Goal: Task Accomplishment & Management: Use online tool/utility

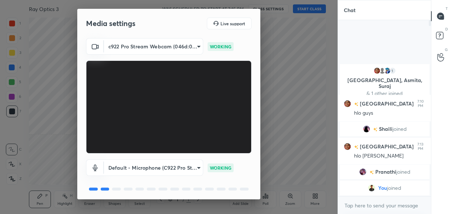
scroll to position [26, 0]
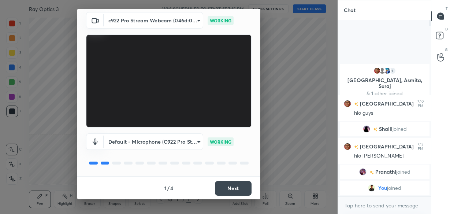
click at [231, 188] on button "Next" at bounding box center [233, 188] width 37 height 15
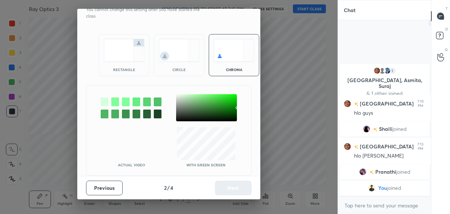
scroll to position [0, 0]
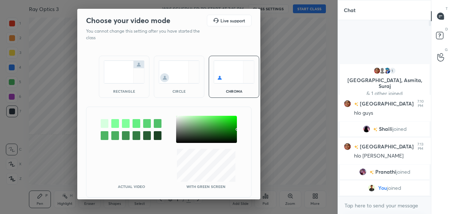
click at [177, 127] on div at bounding box center [206, 129] width 61 height 27
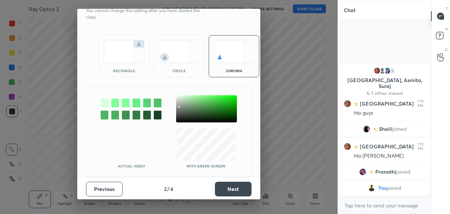
click at [221, 187] on button "Next" at bounding box center [233, 188] width 37 height 15
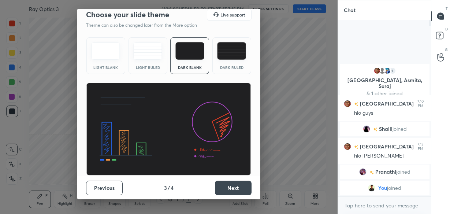
scroll to position [5, 0]
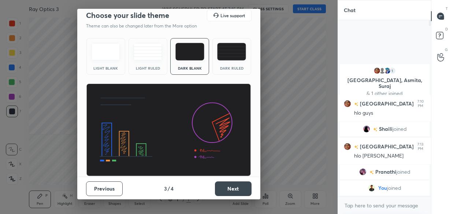
click at [228, 183] on button "Next" at bounding box center [233, 188] width 37 height 15
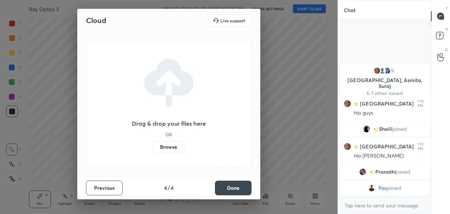
click at [229, 186] on button "Done" at bounding box center [233, 187] width 37 height 15
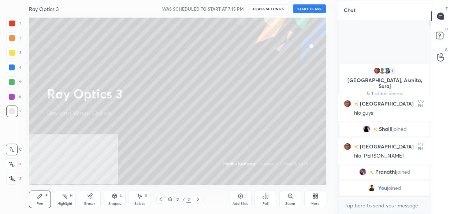
click at [311, 10] on button "START CLASS" at bounding box center [309, 8] width 33 height 9
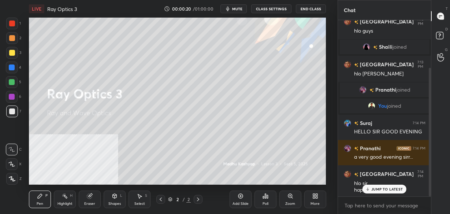
scroll to position [65, 0]
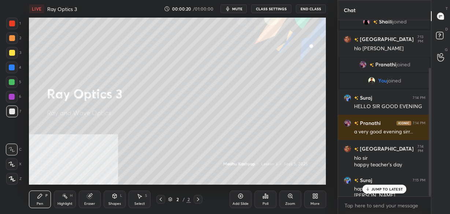
click at [316, 200] on div "More" at bounding box center [315, 199] width 22 height 18
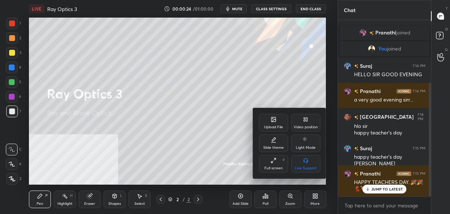
scroll to position [104, 0]
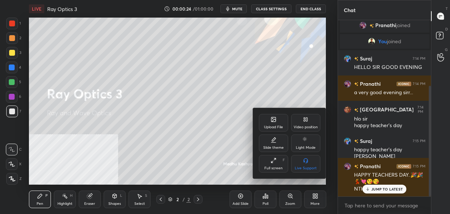
click at [276, 121] on div "Upload File" at bounding box center [273, 123] width 29 height 18
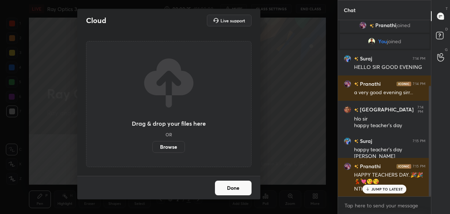
scroll to position [0, 0]
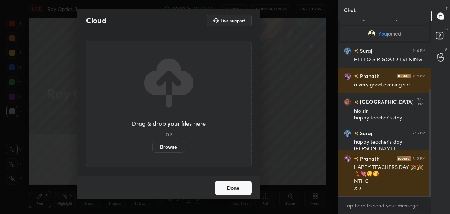
click at [168, 144] on label "Browse" at bounding box center [168, 147] width 33 height 12
click at [152, 144] on input "Browse" at bounding box center [152, 147] width 0 height 12
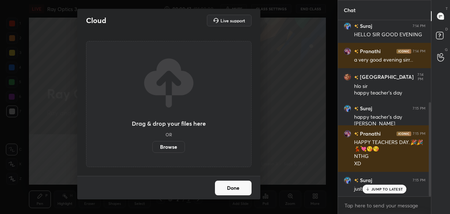
scroll to position [154, 0]
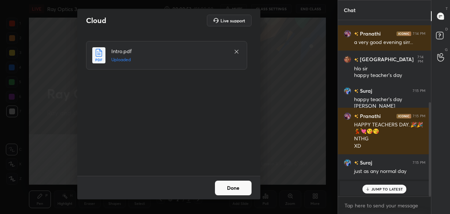
click at [233, 186] on button "Done" at bounding box center [233, 187] width 37 height 15
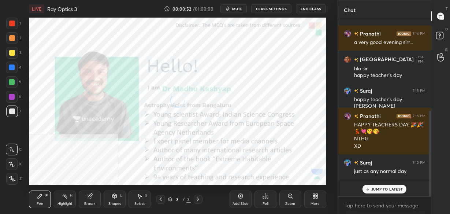
scroll to position [186, 0]
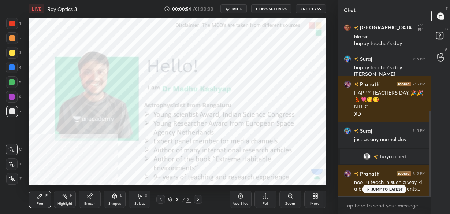
click at [385, 188] on p "JUMP TO LATEST" at bounding box center [386, 189] width 31 height 4
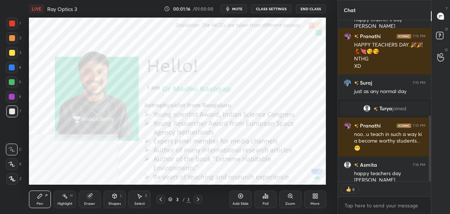
scroll to position [259, 0]
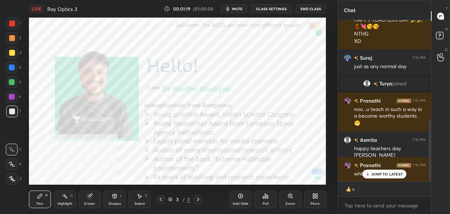
click at [376, 172] on p "JUMP TO LATEST" at bounding box center [386, 174] width 31 height 4
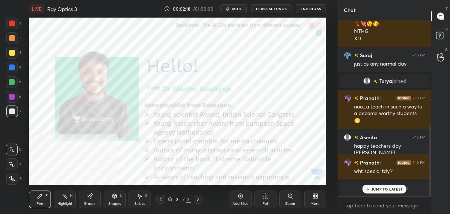
scroll to position [300, 0]
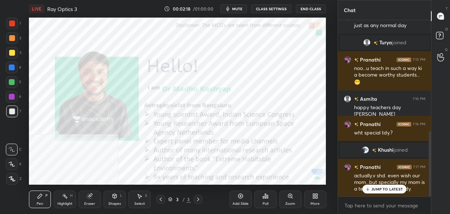
click at [381, 189] on p "JUMP TO LATEST" at bounding box center [386, 189] width 31 height 4
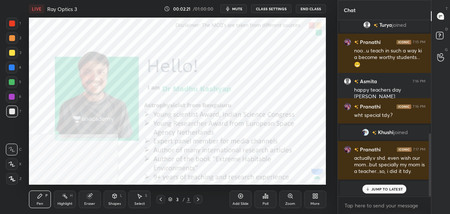
click at [377, 185] on div "JUMP TO LATEST" at bounding box center [384, 188] width 44 height 9
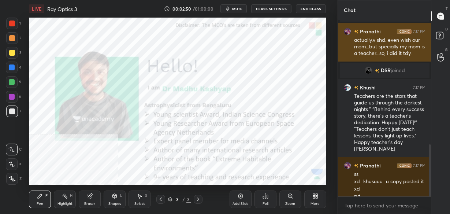
scroll to position [422, 0]
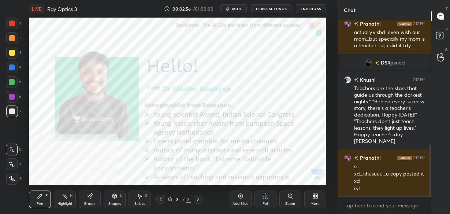
click at [382, 60] on span "DSR" at bounding box center [385, 63] width 10 height 6
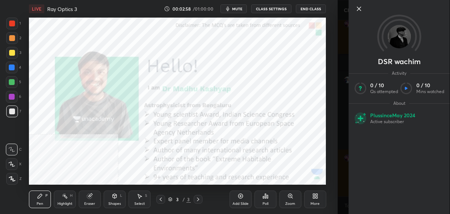
click at [359, 8] on icon at bounding box center [359, 9] width 4 height 4
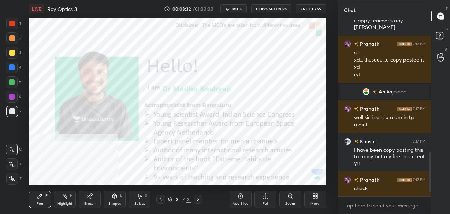
scroll to position [612, 0]
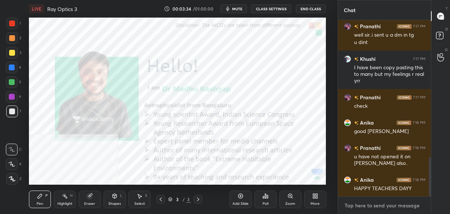
type textarea "x"
click at [356, 200] on textarea at bounding box center [384, 205] width 81 height 12
paste textarea "[URL][DOMAIN_NAME]"
type textarea "[URL][DOMAIN_NAME]"
type textarea "x"
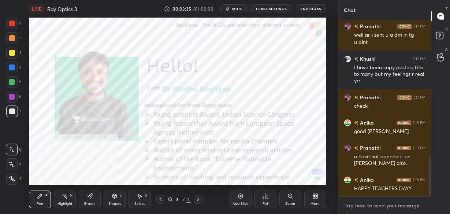
scroll to position [3, 3]
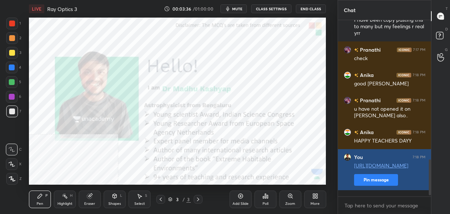
click at [369, 182] on div "Khushi 7:17 PM I have been copy pasting this to many but my feelings r real [PE…" at bounding box center [384, 108] width 93 height 176
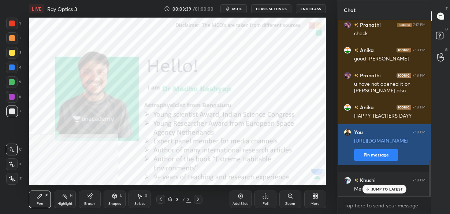
click at [364, 161] on button "Pin message" at bounding box center [376, 155] width 44 height 12
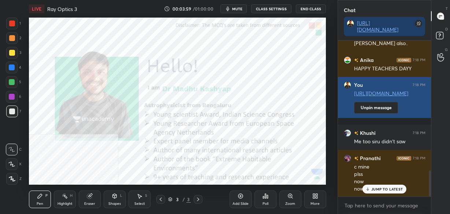
scroll to position [784, 0]
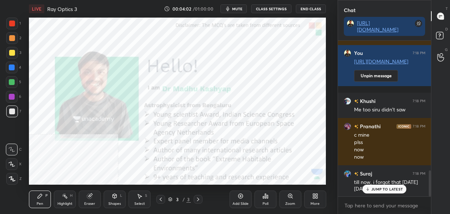
click at [384, 187] on p "JUMP TO LATEST" at bounding box center [386, 189] width 31 height 4
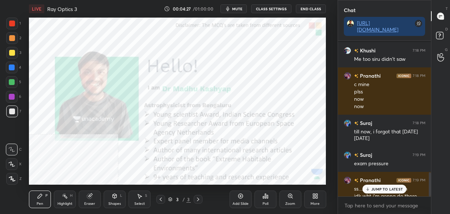
scroll to position [842, 0]
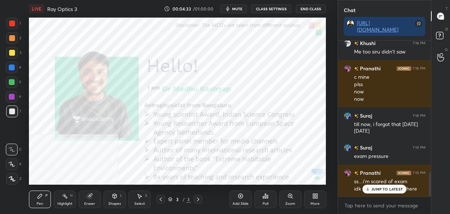
click at [236, 202] on div "Add Slide" at bounding box center [240, 204] width 16 height 4
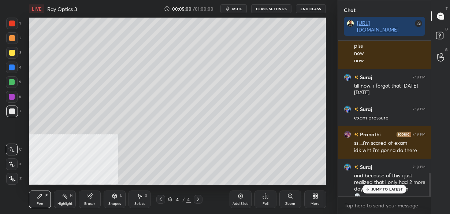
scroll to position [887, 0]
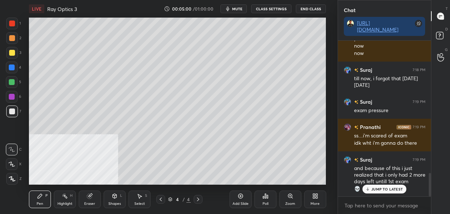
click at [314, 199] on div "More" at bounding box center [315, 199] width 22 height 18
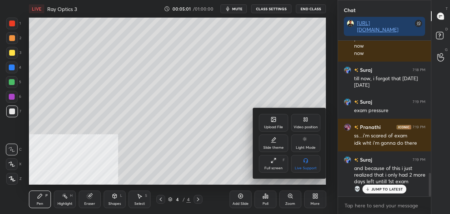
click at [303, 123] on div "Video position" at bounding box center [305, 123] width 29 height 18
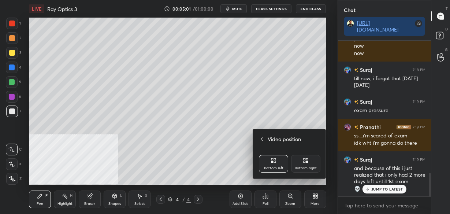
click at [303, 166] on div "Bottom right" at bounding box center [306, 168] width 22 height 4
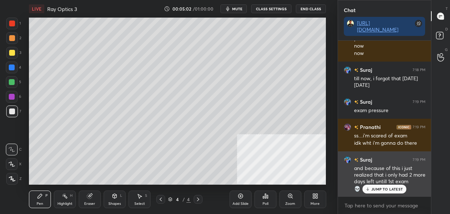
click at [389, 193] on div "JUMP TO LATEST" at bounding box center [384, 188] width 44 height 9
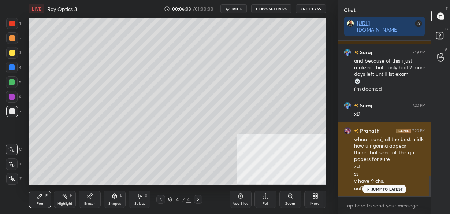
scroll to position [1019, 0]
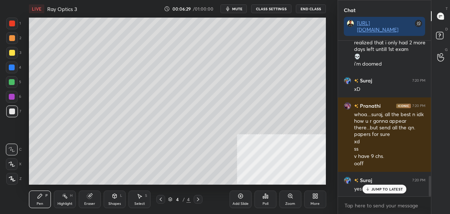
click at [112, 199] on div "Shapes L" at bounding box center [115, 199] width 22 height 18
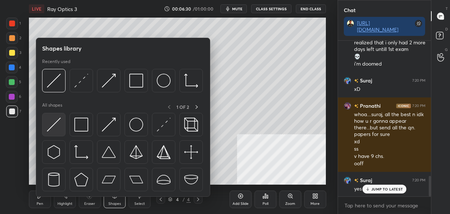
click at [50, 131] on img at bounding box center [54, 124] width 14 height 14
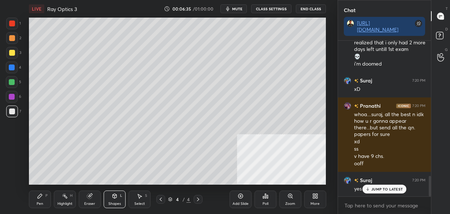
click at [43, 199] on div "Pen P" at bounding box center [40, 199] width 22 height 18
click at [116, 200] on div "Shapes L" at bounding box center [115, 199] width 22 height 18
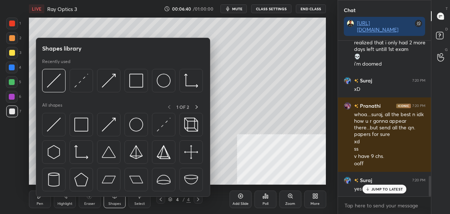
click at [55, 122] on img at bounding box center [54, 124] width 14 height 14
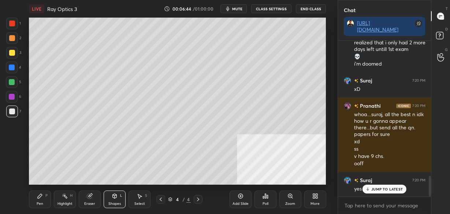
click at [93, 200] on div "Eraser" at bounding box center [90, 199] width 22 height 18
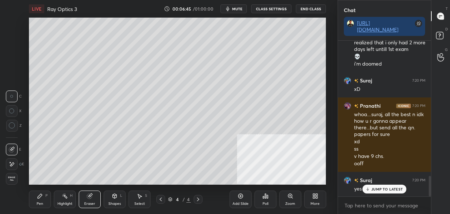
click at [116, 199] on div "Shapes L" at bounding box center [115, 199] width 22 height 18
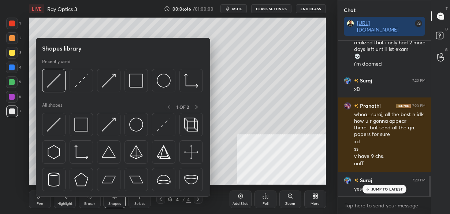
click at [81, 81] on img at bounding box center [81, 81] width 14 height 14
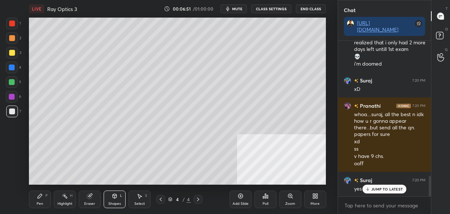
click at [116, 198] on icon at bounding box center [115, 196] width 6 height 6
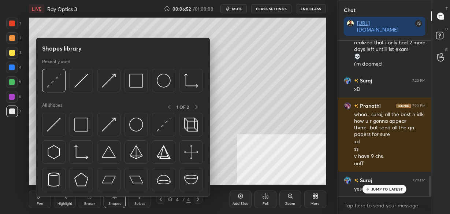
click at [53, 120] on img at bounding box center [54, 124] width 14 height 14
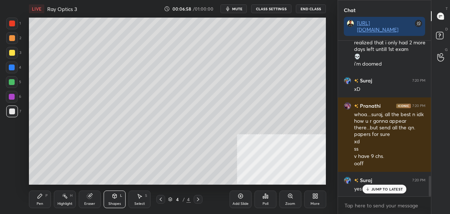
click at [37, 196] on div "Pen P" at bounding box center [40, 199] width 22 height 18
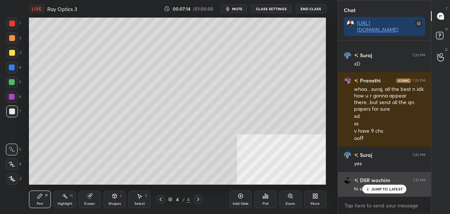
click at [369, 191] on icon at bounding box center [367, 189] width 5 height 4
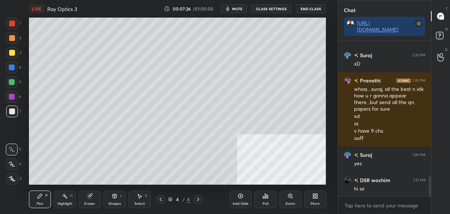
click at [81, 193] on div "Eraser" at bounding box center [90, 199] width 22 height 18
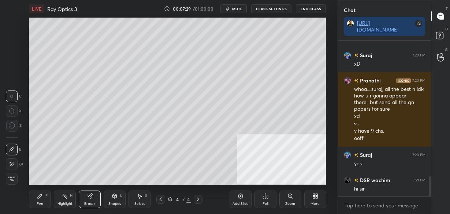
click at [38, 206] on div "Pen P" at bounding box center [40, 199] width 22 height 18
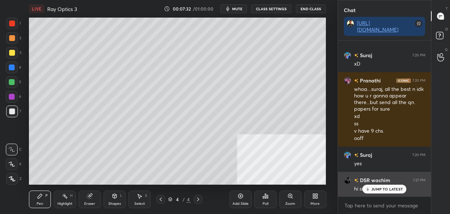
scroll to position [1062, 0]
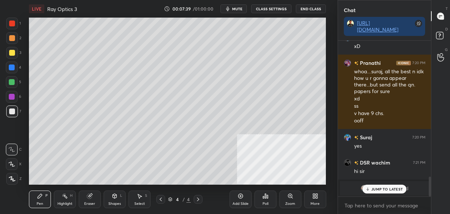
click at [375, 188] on p "JUMP TO LATEST" at bounding box center [386, 189] width 31 height 4
click at [113, 197] on icon at bounding box center [115, 196] width 4 height 4
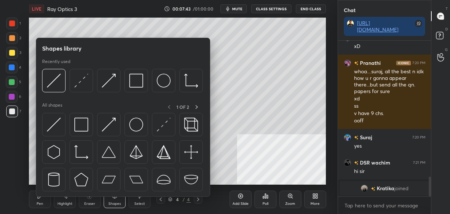
click at [51, 118] on img at bounding box center [54, 124] width 14 height 14
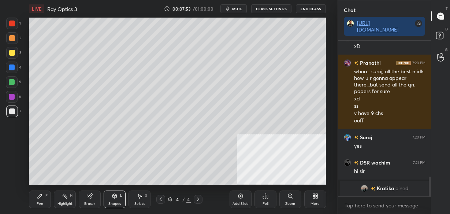
click at [38, 198] on icon at bounding box center [40, 196] width 4 height 4
click at [114, 197] on icon at bounding box center [115, 196] width 4 height 4
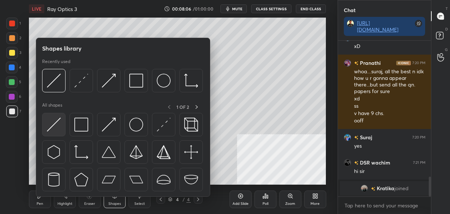
click at [55, 123] on img at bounding box center [54, 124] width 14 height 14
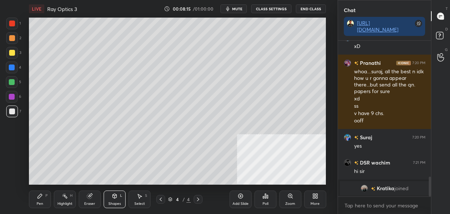
click at [40, 196] on icon at bounding box center [40, 196] width 4 height 4
click at [85, 199] on div "Eraser" at bounding box center [90, 199] width 22 height 18
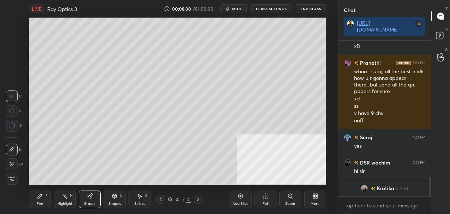
click at [116, 198] on icon at bounding box center [115, 196] width 4 height 4
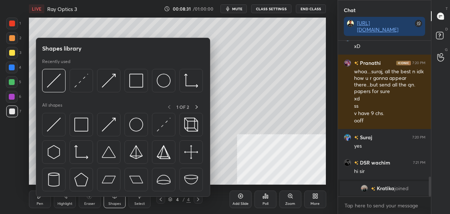
click at [60, 117] on img at bounding box center [54, 124] width 14 height 14
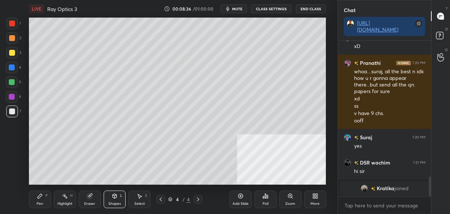
click at [38, 197] on icon at bounding box center [40, 196] width 4 height 4
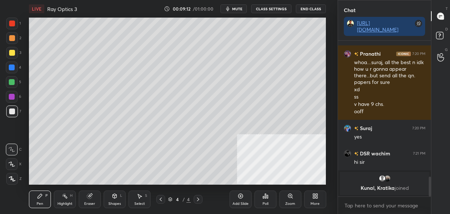
scroll to position [888, 0]
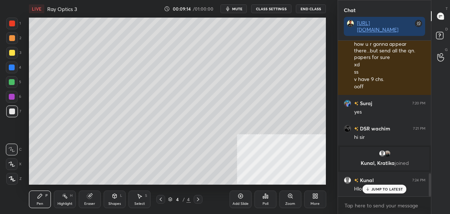
click at [112, 199] on div "Shapes L" at bounding box center [115, 199] width 22 height 18
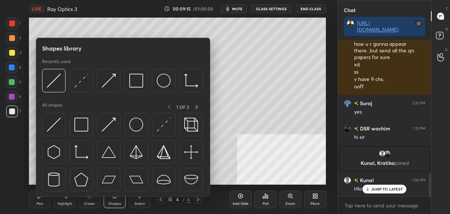
click at [50, 124] on img at bounding box center [54, 124] width 14 height 14
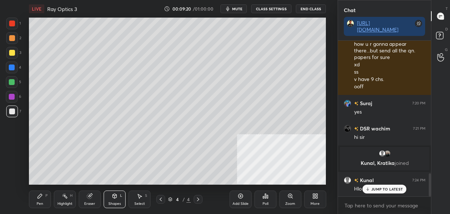
click at [35, 197] on div "Pen P" at bounding box center [40, 199] width 22 height 18
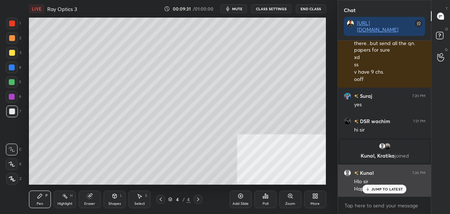
click at [375, 188] on p "JUMP TO LATEST" at bounding box center [386, 189] width 31 height 4
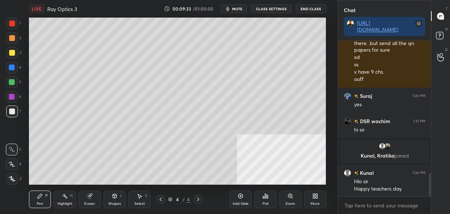
click at [113, 199] on div "Shapes L" at bounding box center [115, 199] width 22 height 18
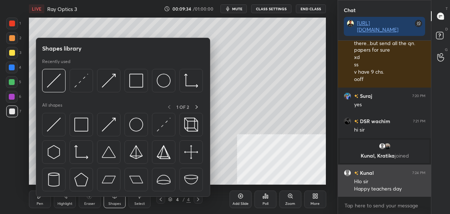
click at [51, 124] on img at bounding box center [54, 124] width 14 height 14
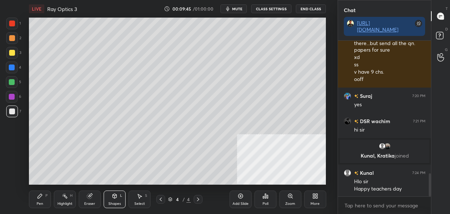
click at [39, 195] on icon at bounding box center [40, 196] width 4 height 4
click at [87, 197] on icon at bounding box center [90, 196] width 6 height 6
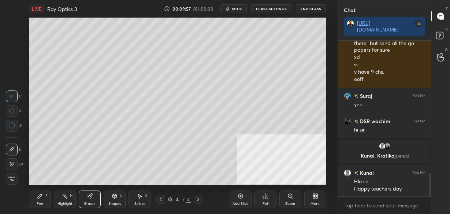
click at [43, 195] on icon at bounding box center [40, 196] width 6 height 6
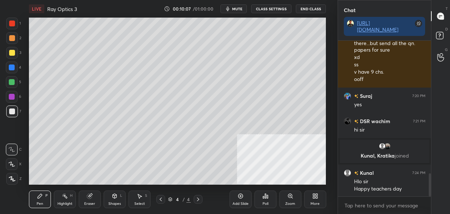
click at [91, 197] on icon at bounding box center [89, 196] width 5 height 5
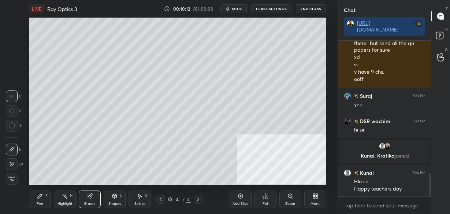
click at [45, 196] on div "P" at bounding box center [46, 196] width 2 height 4
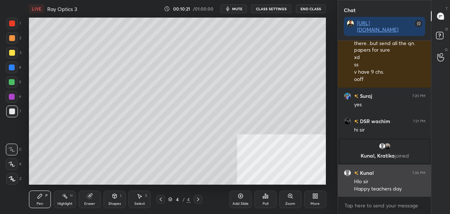
scroll to position [913, 0]
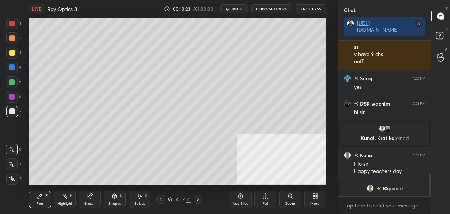
click at [132, 184] on div "Pen P Highlight H Eraser Shapes L Select S 4 / 4 Add Slide Poll Zoom More" at bounding box center [177, 198] width 297 height 29
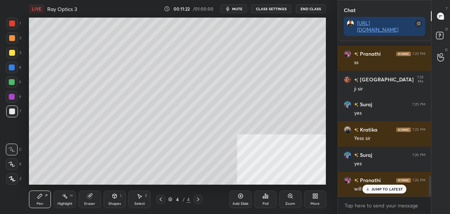
scroll to position [1035, 0]
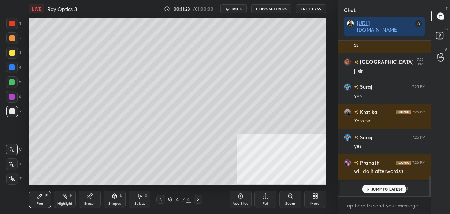
click at [374, 188] on p "JUMP TO LATEST" at bounding box center [386, 189] width 31 height 4
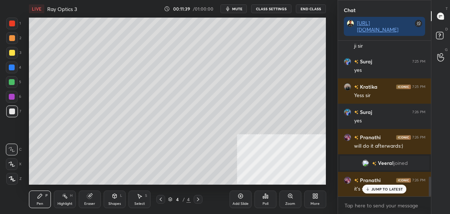
scroll to position [1067, 0]
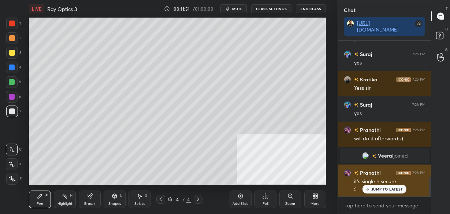
click at [379, 188] on p "JUMP TO LATEST" at bounding box center [386, 189] width 31 height 4
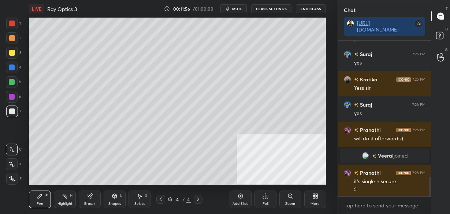
scroll to position [1093, 0]
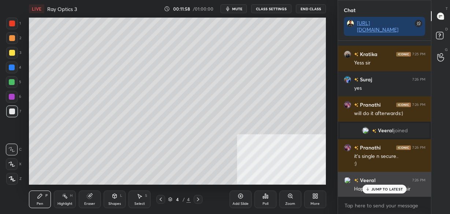
click at [378, 189] on p "JUMP TO LATEST" at bounding box center [386, 189] width 31 height 4
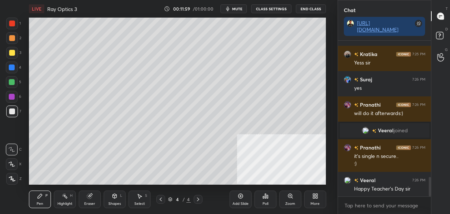
scroll to position [1118, 0]
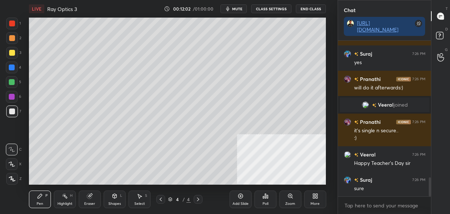
click at [14, 52] on div at bounding box center [12, 53] width 6 height 6
click at [241, 199] on div "Add Slide" at bounding box center [240, 199] width 22 height 18
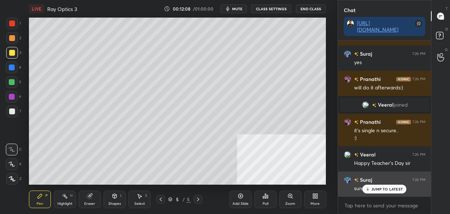
scroll to position [1143, 0]
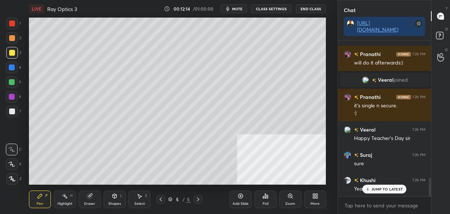
click at [162, 198] on icon at bounding box center [161, 199] width 6 height 6
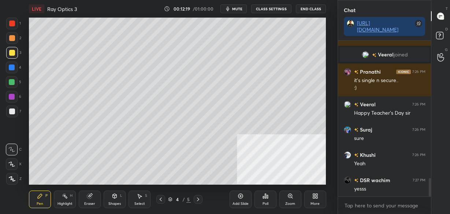
click at [201, 199] on div at bounding box center [198, 199] width 9 height 9
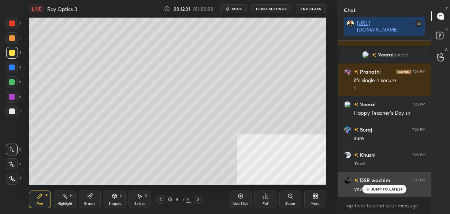
scroll to position [1194, 0]
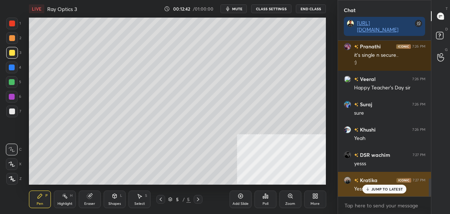
click at [377, 188] on p "JUMP TO LATEST" at bounding box center [386, 189] width 31 height 4
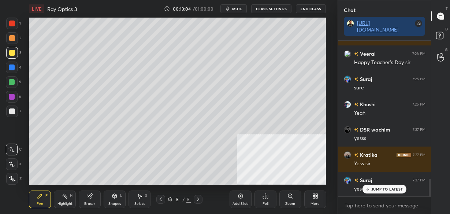
click at [158, 198] on icon at bounding box center [161, 199] width 6 height 6
click at [198, 200] on icon at bounding box center [198, 199] width 2 height 4
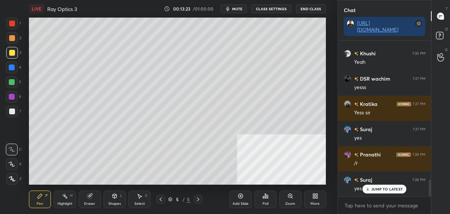
scroll to position [1295, 0]
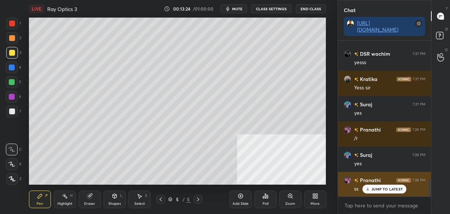
click at [379, 189] on p "JUMP TO LATEST" at bounding box center [386, 189] width 31 height 4
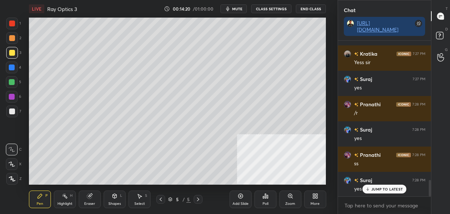
click at [87, 195] on icon at bounding box center [90, 196] width 6 height 6
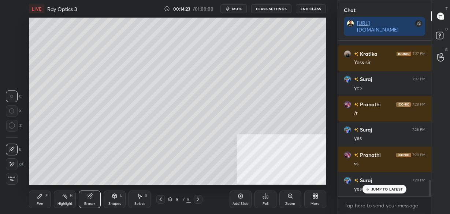
click at [36, 192] on div "Pen P" at bounding box center [40, 199] width 22 height 18
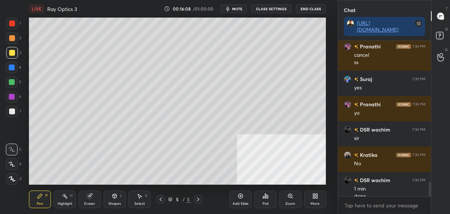
scroll to position [1486, 0]
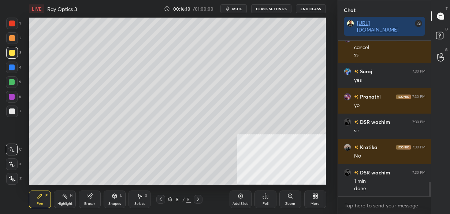
click at [239, 199] on div "Add Slide" at bounding box center [240, 199] width 22 height 18
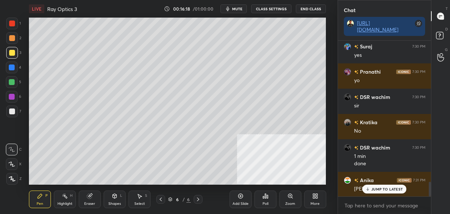
scroll to position [1536, 0]
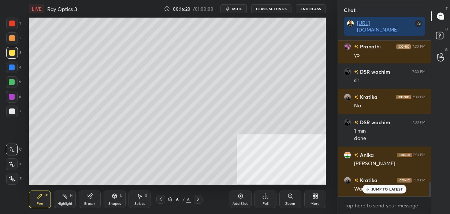
click at [159, 200] on icon at bounding box center [161, 199] width 6 height 6
click at [372, 187] on p "JUMP TO LATEST" at bounding box center [386, 189] width 31 height 4
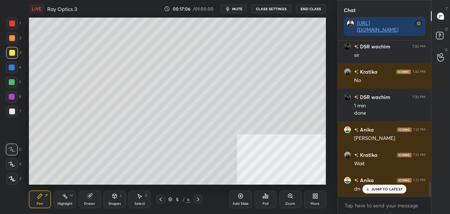
click at [199, 201] on icon at bounding box center [198, 199] width 6 height 6
click at [159, 198] on icon at bounding box center [161, 199] width 6 height 6
click at [198, 201] on icon at bounding box center [198, 199] width 6 height 6
click at [158, 199] on icon at bounding box center [161, 199] width 6 height 6
click at [198, 198] on icon at bounding box center [198, 199] width 2 height 4
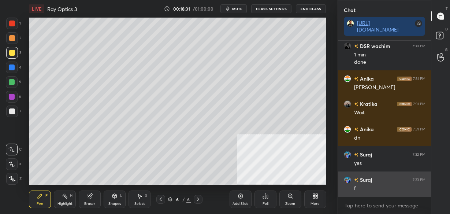
scroll to position [1637, 0]
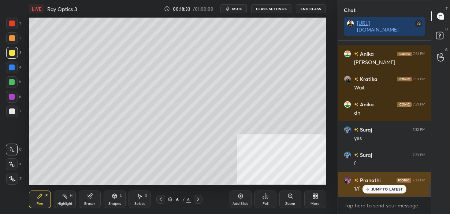
click at [376, 188] on p "JUMP TO LATEST" at bounding box center [386, 189] width 31 height 4
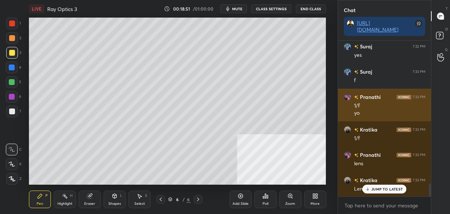
scroll to position [1746, 0]
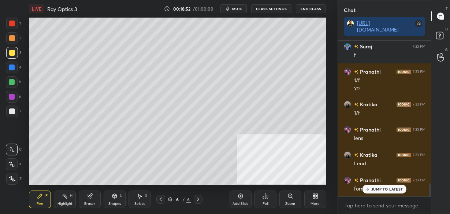
click at [380, 188] on p "JUMP TO LATEST" at bounding box center [386, 189] width 31 height 4
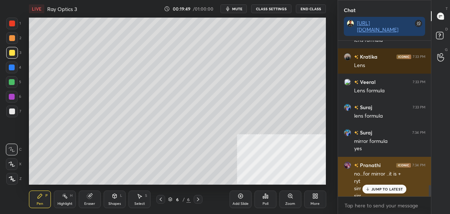
scroll to position [1959, 0]
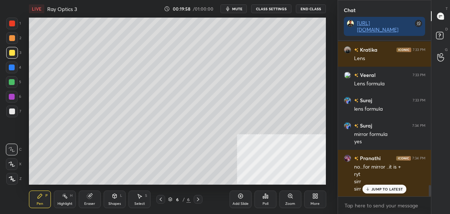
click at [86, 185] on div "Pen P Highlight H Eraser Shapes L Select S 6 / 6 Add Slide Poll Zoom More" at bounding box center [177, 198] width 297 height 29
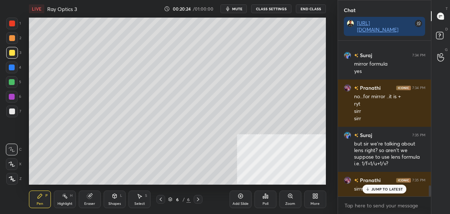
scroll to position [2037, 0]
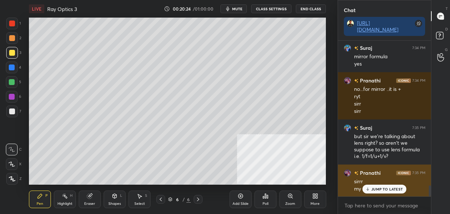
click at [362, 187] on div "JUMP TO LATEST" at bounding box center [384, 188] width 44 height 9
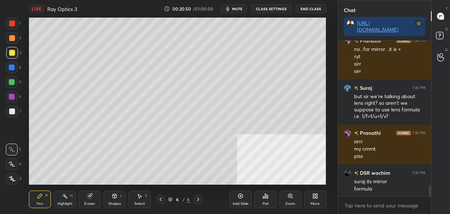
scroll to position [2102, 0]
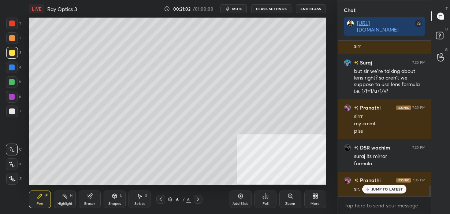
click at [159, 200] on icon at bounding box center [161, 199] width 6 height 6
click at [197, 200] on icon at bounding box center [198, 199] width 6 height 6
click at [237, 202] on div "Add Slide" at bounding box center [240, 204] width 16 height 4
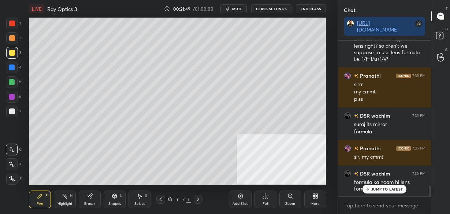
click at [159, 199] on icon at bounding box center [161, 199] width 6 height 6
click at [160, 202] on div at bounding box center [160, 199] width 9 height 9
click at [161, 199] on icon at bounding box center [161, 199] width 6 height 6
click at [197, 201] on icon at bounding box center [198, 199] width 6 height 6
click at [198, 199] on icon at bounding box center [198, 199] width 6 height 6
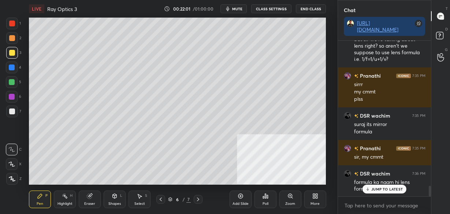
click at [86, 200] on div "Eraser" at bounding box center [90, 199] width 22 height 18
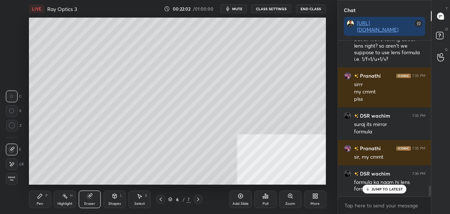
click at [13, 125] on icon at bounding box center [12, 125] width 7 height 7
click at [36, 198] on div "Pen P" at bounding box center [40, 199] width 22 height 18
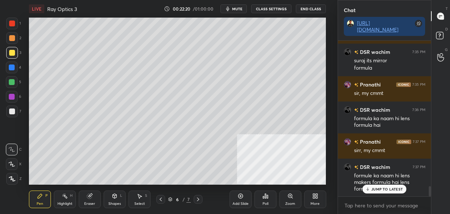
scroll to position [2223, 0]
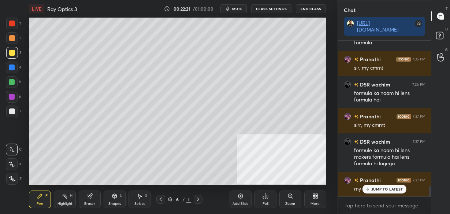
click at [160, 198] on icon at bounding box center [161, 199] width 6 height 6
click at [162, 199] on icon at bounding box center [161, 199] width 6 height 6
click at [198, 201] on icon at bounding box center [198, 199] width 6 height 6
click at [199, 200] on icon at bounding box center [198, 199] width 6 height 6
click at [163, 199] on icon at bounding box center [161, 199] width 6 height 6
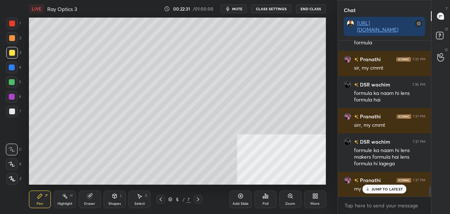
click at [162, 200] on icon at bounding box center [161, 199] width 6 height 6
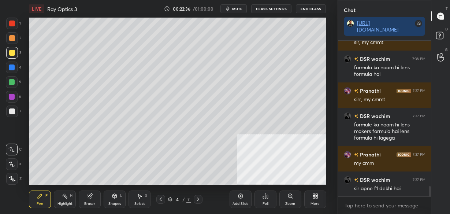
click at [199, 200] on icon at bounding box center [198, 199] width 6 height 6
click at [199, 201] on icon at bounding box center [198, 199] width 6 height 6
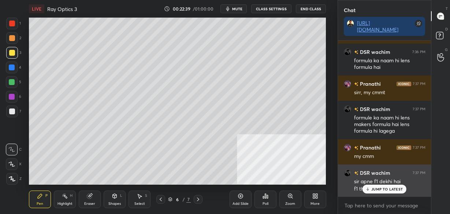
click at [385, 187] on p "JUMP TO LATEST" at bounding box center [386, 189] width 31 height 4
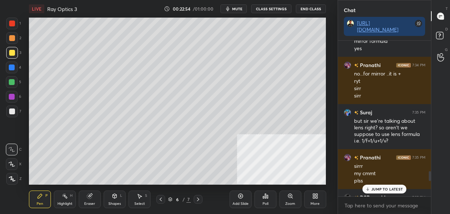
scroll to position [2049, 0]
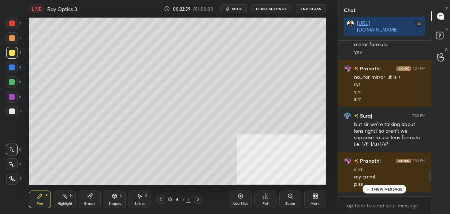
click at [199, 196] on div at bounding box center [198, 199] width 9 height 9
click at [381, 191] on p "1 NEW MESSAGE" at bounding box center [386, 189] width 31 height 4
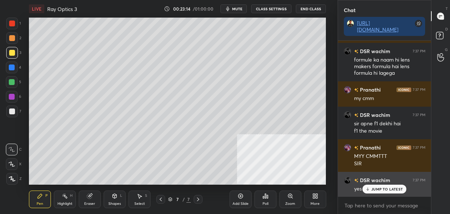
click at [374, 186] on div "JUMP TO LATEST" at bounding box center [384, 188] width 44 height 9
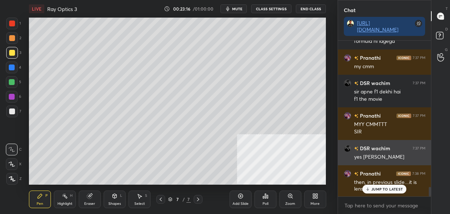
scroll to position [2352, 0]
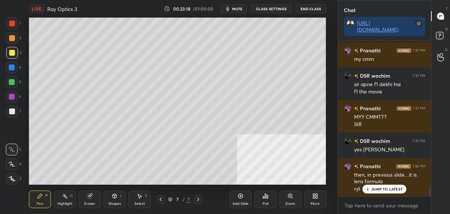
click at [161, 198] on icon at bounding box center [161, 199] width 6 height 6
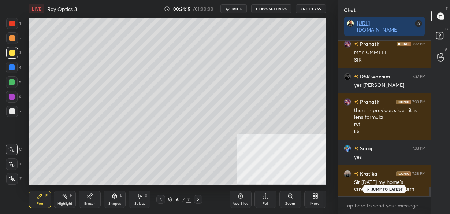
scroll to position [2442, 0]
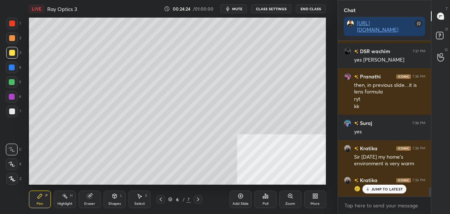
click at [389, 191] on div "JUMP TO LATEST" at bounding box center [384, 188] width 44 height 9
click at [319, 195] on div "More" at bounding box center [315, 199] width 22 height 18
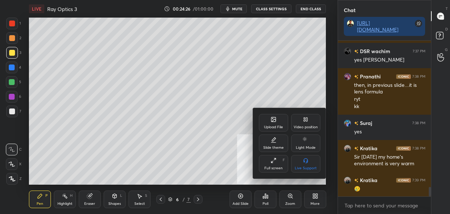
click at [276, 129] on div "Upload File" at bounding box center [273, 127] width 19 height 4
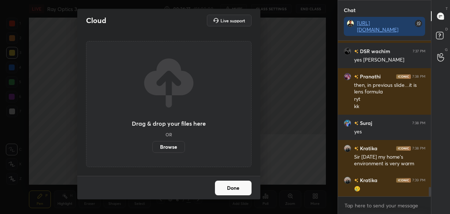
click at [170, 145] on label "Browse" at bounding box center [168, 147] width 33 height 12
click at [152, 145] on input "Browse" at bounding box center [152, 147] width 0 height 12
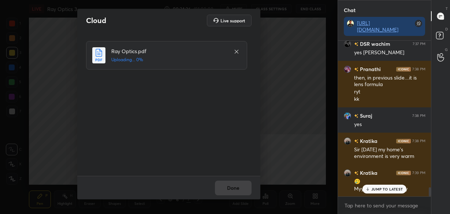
click at [377, 189] on p "JUMP TO LATEST" at bounding box center [386, 189] width 31 height 4
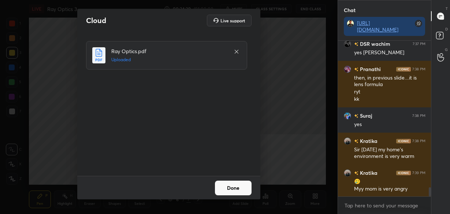
click at [231, 187] on button "Done" at bounding box center [233, 187] width 37 height 15
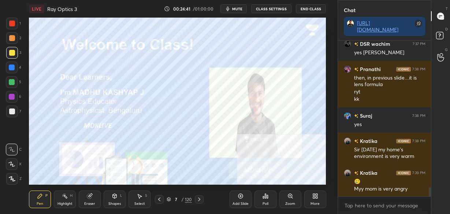
click at [181, 198] on div "/" at bounding box center [182, 199] width 2 height 4
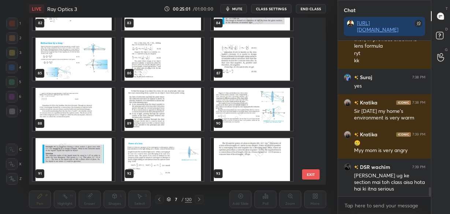
scroll to position [1388, 0]
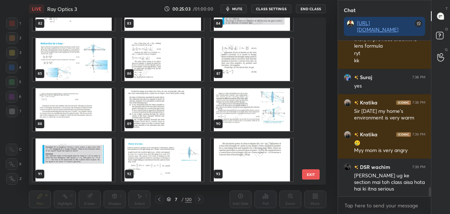
click at [237, 70] on img "grid" at bounding box center [252, 59] width 82 height 43
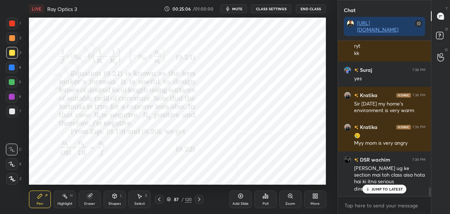
scroll to position [2520, 0]
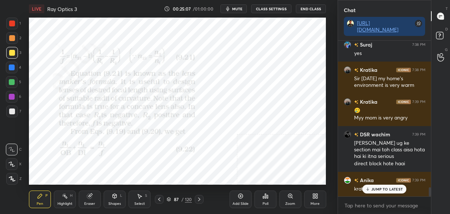
click at [12, 23] on div at bounding box center [12, 23] width 6 height 6
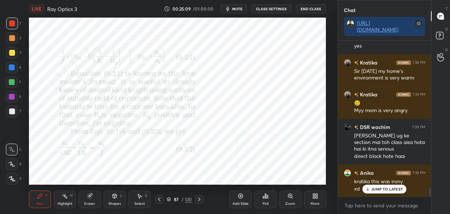
scroll to position [2553, 0]
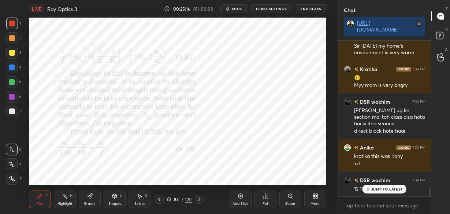
click at [197, 202] on icon at bounding box center [199, 199] width 6 height 6
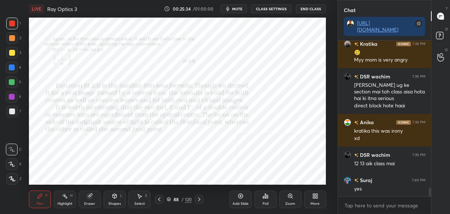
scroll to position [2603, 0]
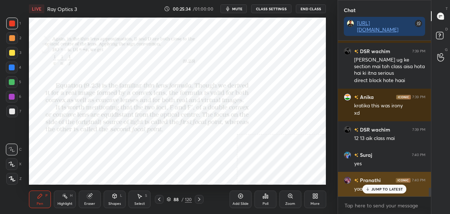
click at [387, 192] on div "JUMP TO LATEST" at bounding box center [384, 188] width 44 height 9
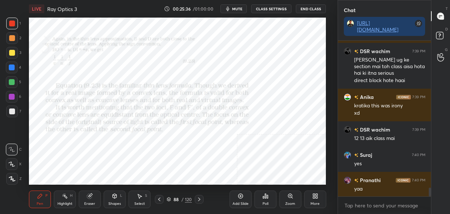
scroll to position [2648, 0]
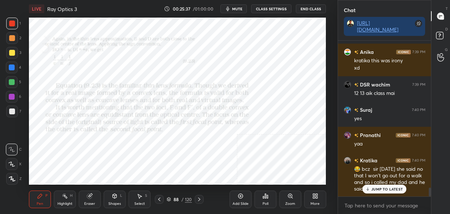
click at [157, 199] on icon at bounding box center [159, 199] width 6 height 6
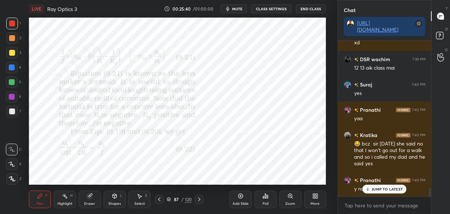
scroll to position [2681, 0]
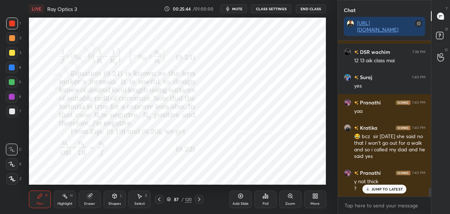
click at [199, 198] on icon at bounding box center [199, 199] width 2 height 4
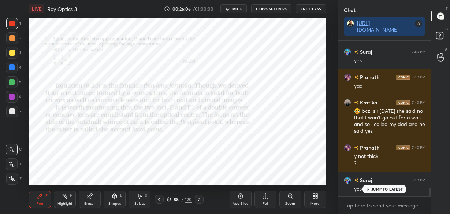
click at [389, 189] on p "JUMP TO LATEST" at bounding box center [386, 189] width 31 height 4
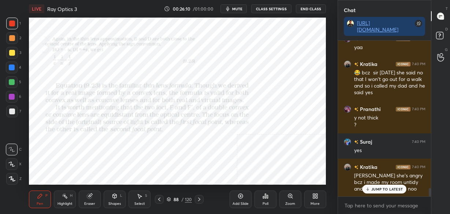
click at [389, 189] on p "JUMP TO LATEST" at bounding box center [386, 189] width 31 height 4
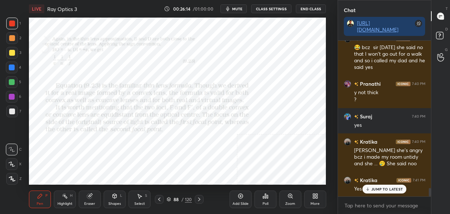
click at [376, 191] on div "JUMP TO LATEST" at bounding box center [384, 188] width 44 height 9
click at [183, 198] on div "/" at bounding box center [182, 199] width 2 height 4
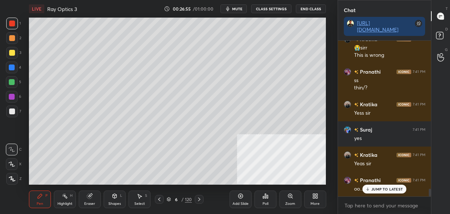
scroll to position [2975, 0]
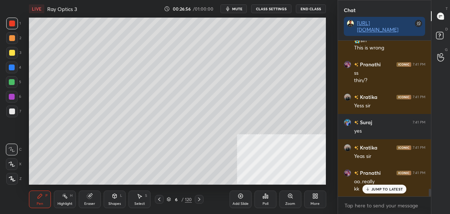
click at [381, 187] on p "JUMP TO LATEST" at bounding box center [386, 189] width 31 height 4
click at [239, 205] on div "Add Slide" at bounding box center [240, 204] width 16 height 4
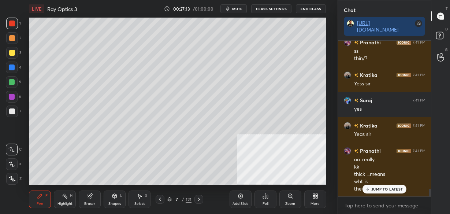
scroll to position [3022, 0]
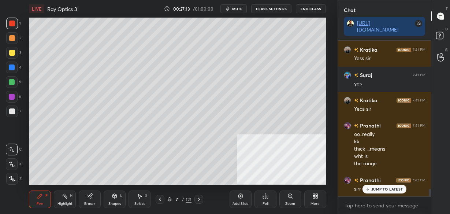
click at [10, 114] on div at bounding box center [12, 111] width 6 height 6
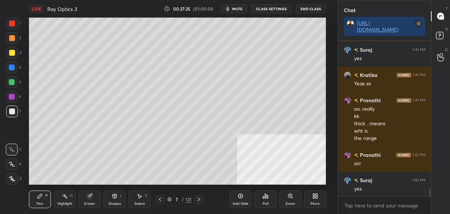
click at [113, 196] on icon at bounding box center [115, 196] width 4 height 4
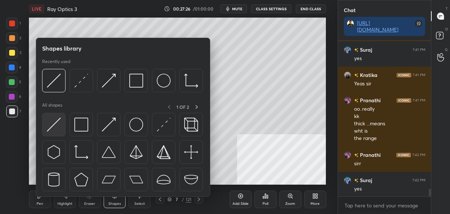
click at [52, 120] on img at bounding box center [54, 124] width 14 height 14
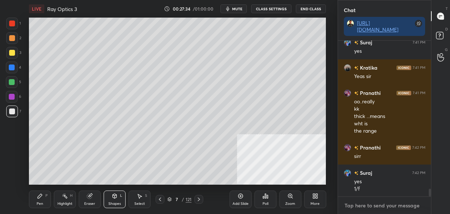
scroll to position [3080, 0]
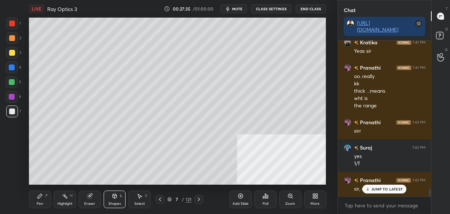
click at [35, 193] on div "Pen P" at bounding box center [40, 199] width 22 height 18
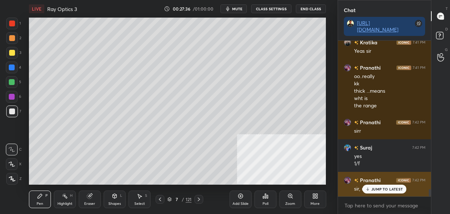
click at [374, 186] on div "JUMP TO LATEST" at bounding box center [384, 188] width 44 height 9
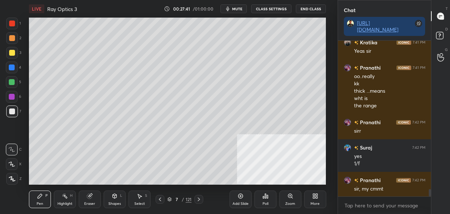
click at [39, 199] on div "Pen P" at bounding box center [40, 199] width 22 height 18
click at [112, 200] on div "Shapes L" at bounding box center [115, 199] width 22 height 18
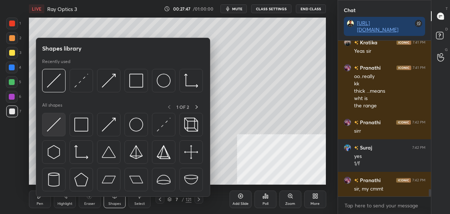
click at [53, 121] on img at bounding box center [54, 124] width 14 height 14
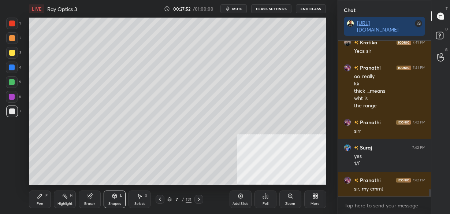
click at [113, 198] on icon at bounding box center [115, 196] width 6 height 6
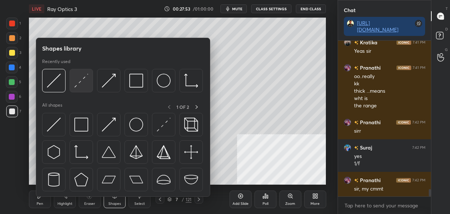
click at [83, 75] on img at bounding box center [81, 81] width 14 height 14
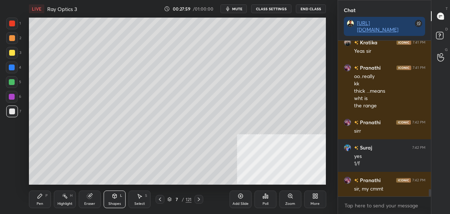
click at [114, 198] on icon at bounding box center [115, 196] width 4 height 4
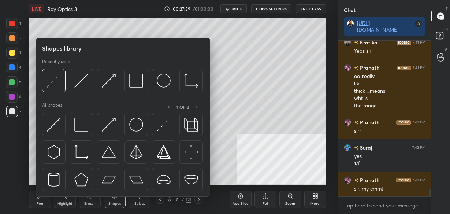
click at [56, 111] on div "All shapes 1 OF 2" at bounding box center [123, 148] width 162 height 93
click at [59, 124] on img at bounding box center [54, 124] width 14 height 14
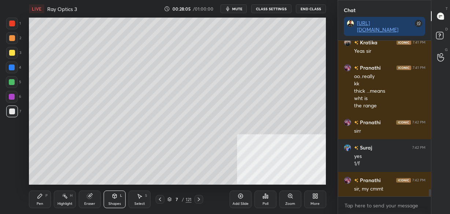
click at [114, 195] on icon at bounding box center [115, 195] width 4 height 1
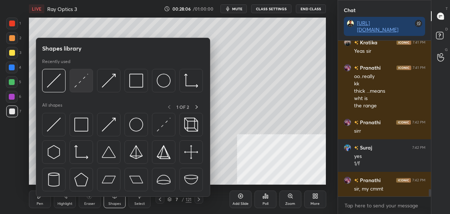
click at [84, 84] on img at bounding box center [81, 81] width 14 height 14
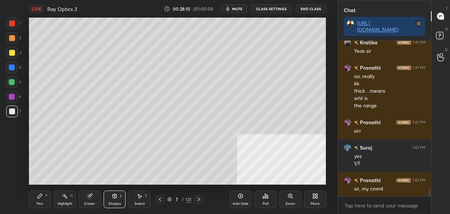
click at [36, 199] on div "Pen P" at bounding box center [40, 199] width 22 height 18
click at [116, 196] on icon at bounding box center [115, 196] width 4 height 4
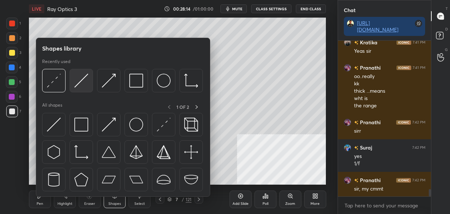
click at [82, 82] on img at bounding box center [81, 81] width 14 height 14
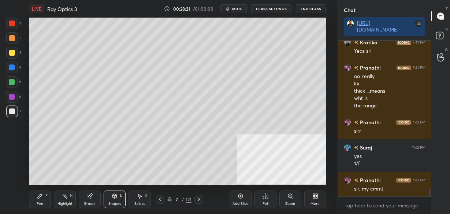
click at [44, 194] on div "Pen P" at bounding box center [40, 199] width 22 height 18
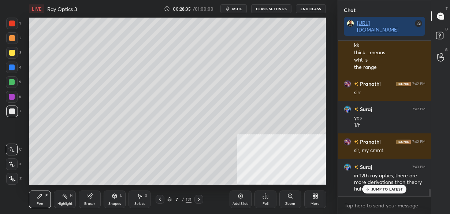
scroll to position [153, 91]
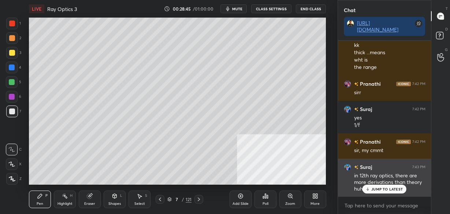
click at [379, 188] on p "JUMP TO LATEST" at bounding box center [386, 189] width 31 height 4
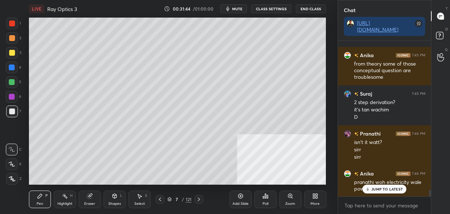
scroll to position [3512, 0]
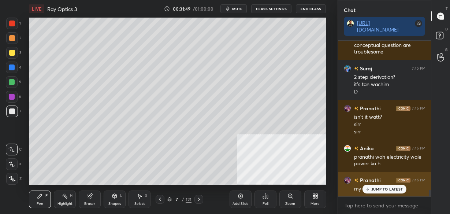
click at [382, 190] on p "JUMP TO LATEST" at bounding box center [386, 189] width 31 height 4
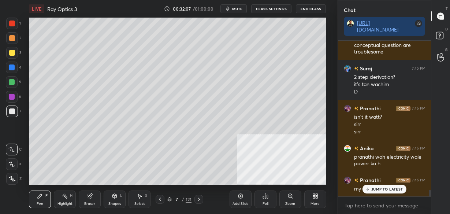
click at [373, 189] on p "JUMP TO LATEST" at bounding box center [386, 189] width 31 height 4
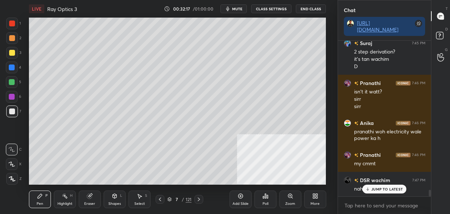
click at [373, 189] on p "JUMP TO LATEST" at bounding box center [386, 189] width 31 height 4
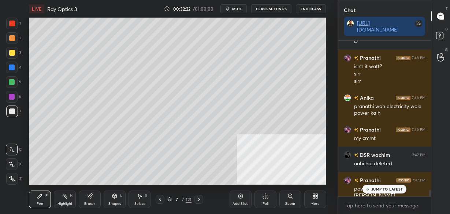
scroll to position [3570, 0]
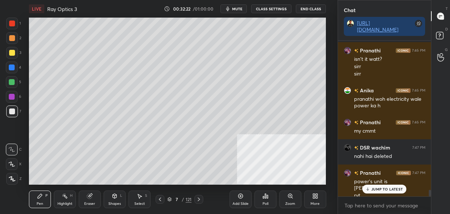
click at [370, 187] on div "JUMP TO LATEST" at bounding box center [384, 188] width 44 height 9
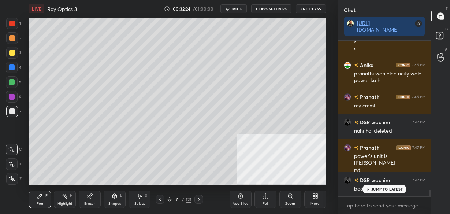
click at [390, 191] on p "JUMP TO LATEST" at bounding box center [386, 189] width 31 height 4
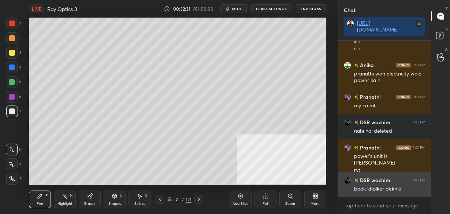
scroll to position [3627, 0]
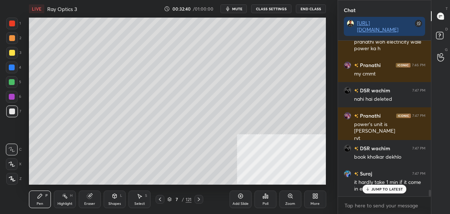
click at [377, 188] on p "JUMP TO LATEST" at bounding box center [386, 189] width 31 height 4
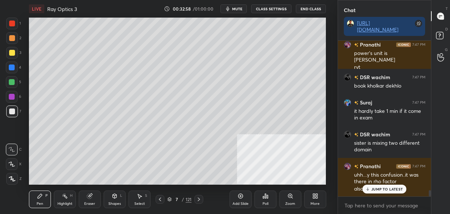
scroll to position [3748, 0]
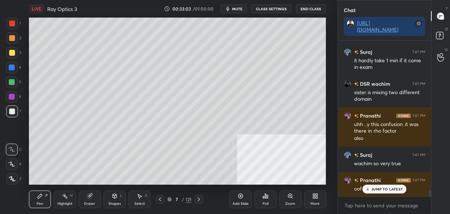
click at [377, 187] on p "JUMP TO LATEST" at bounding box center [386, 189] width 31 height 4
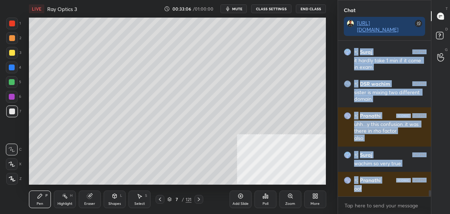
click at [256, 159] on div "1 2 3 4 5 6 7 C X Z C X Z E E Erase all H H LIVE Ray Optics 3 00:33:06 / 01:00:…" at bounding box center [225, 107] width 450 height 214
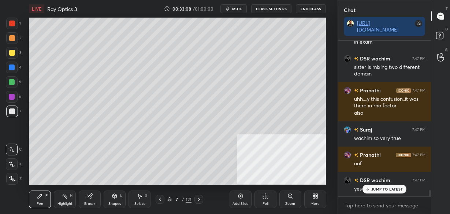
click at [391, 190] on p "JUMP TO LATEST" at bounding box center [386, 189] width 31 height 4
click at [363, 202] on textarea at bounding box center [384, 205] width 81 height 12
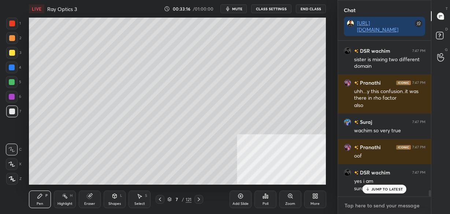
scroll to position [3806, 0]
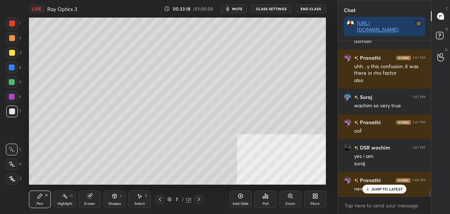
click at [390, 189] on p "JUMP TO LATEST" at bounding box center [386, 189] width 31 height 4
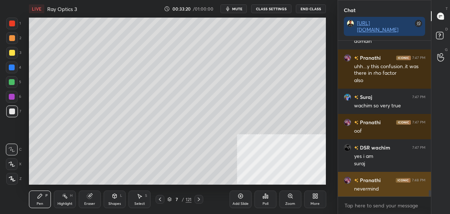
scroll to position [3831, 0]
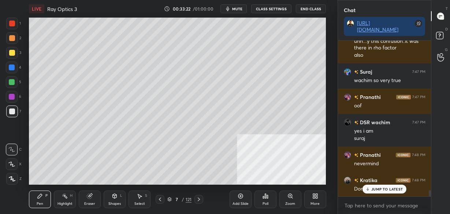
click at [387, 189] on p "JUMP TO LATEST" at bounding box center [386, 189] width 31 height 4
click at [234, 196] on div "Add Slide" at bounding box center [240, 199] width 22 height 18
click at [113, 202] on div "Shapes" at bounding box center [114, 204] width 12 height 4
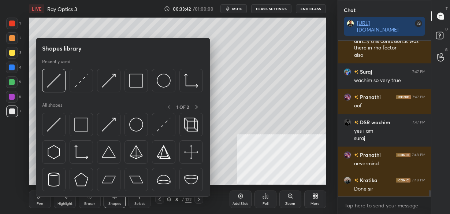
click at [58, 120] on img at bounding box center [54, 124] width 14 height 14
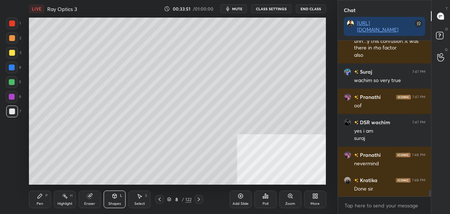
click at [89, 198] on icon at bounding box center [89, 196] width 5 height 5
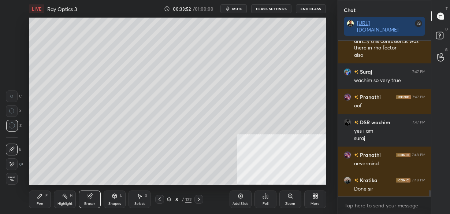
click at [37, 197] on icon at bounding box center [40, 196] width 6 height 6
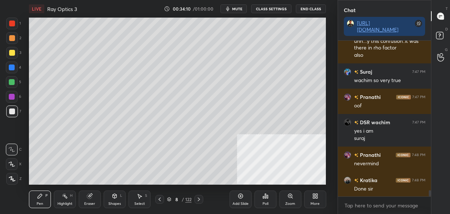
click at [110, 198] on div "Shapes L" at bounding box center [115, 199] width 22 height 18
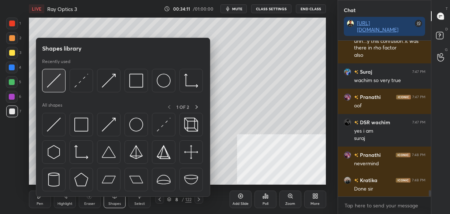
click at [60, 73] on div at bounding box center [53, 80] width 23 height 23
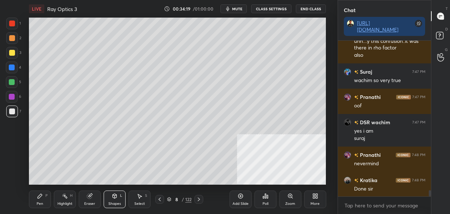
click at [112, 196] on icon at bounding box center [115, 196] width 6 height 6
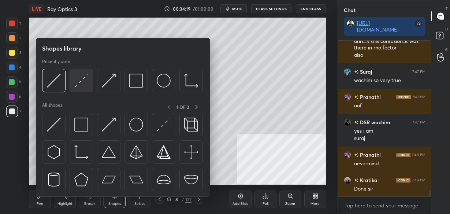
click at [85, 76] on img at bounding box center [81, 81] width 14 height 14
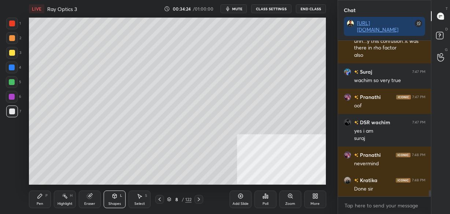
click at [35, 201] on div "Pen P" at bounding box center [40, 199] width 22 height 18
click at [114, 198] on icon at bounding box center [115, 196] width 6 height 6
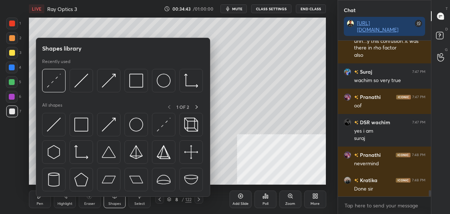
click at [79, 81] on img at bounding box center [81, 81] width 14 height 14
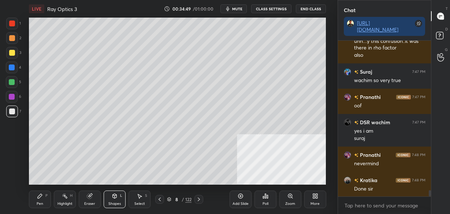
click at [41, 196] on icon at bounding box center [40, 196] width 6 height 6
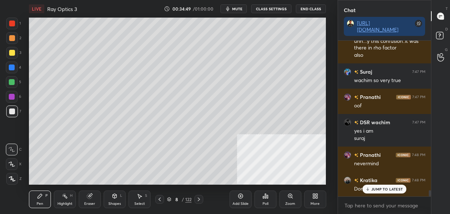
scroll to position [3857, 0]
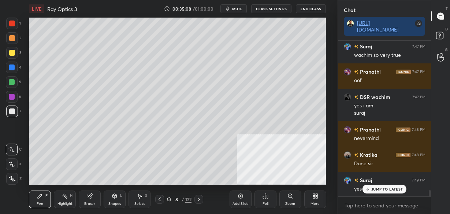
click at [114, 198] on icon at bounding box center [115, 196] width 6 height 6
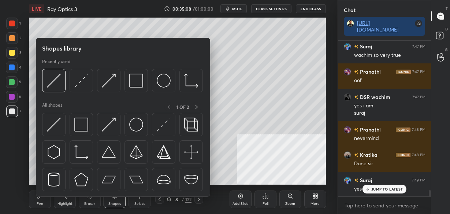
click at [54, 120] on img at bounding box center [54, 124] width 14 height 14
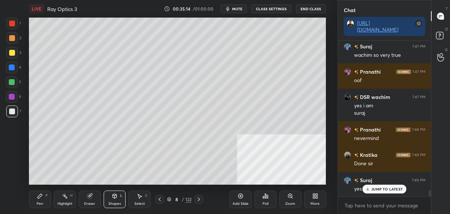
click at [44, 191] on div "Pen P" at bounding box center [40, 199] width 22 height 18
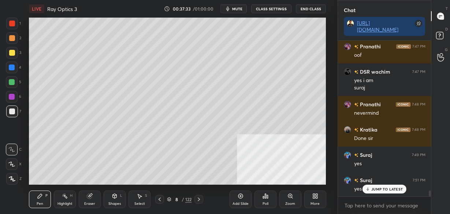
click at [240, 198] on icon at bounding box center [240, 196] width 5 height 5
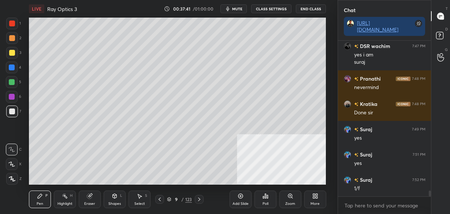
scroll to position [3932, 0]
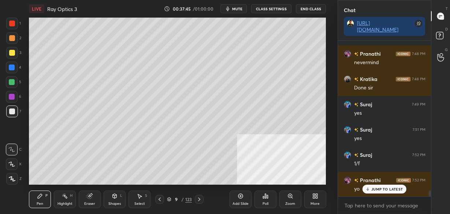
click at [160, 198] on icon at bounding box center [160, 199] width 6 height 6
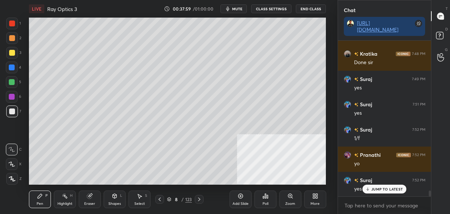
scroll to position [3983, 0]
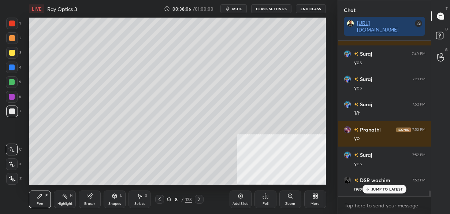
click at [197, 199] on icon at bounding box center [199, 199] width 6 height 6
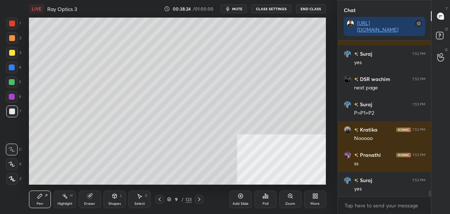
scroll to position [4109, 0]
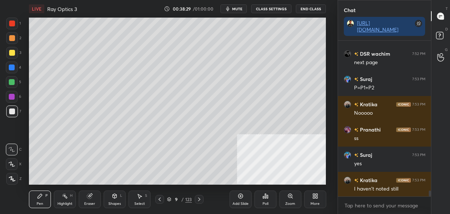
click at [161, 199] on icon at bounding box center [160, 199] width 6 height 6
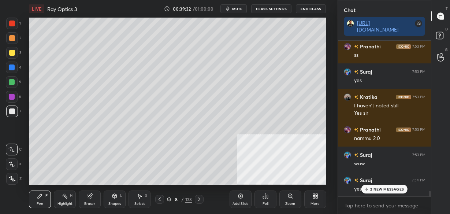
scroll to position [4225, 0]
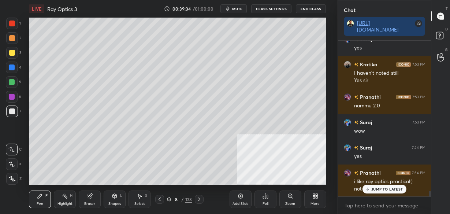
click at [386, 189] on p "JUMP TO LATEST" at bounding box center [386, 189] width 31 height 4
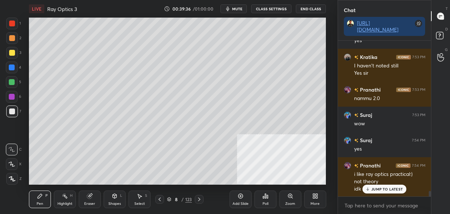
click at [379, 187] on p "JUMP TO LATEST" at bounding box center [386, 189] width 31 height 4
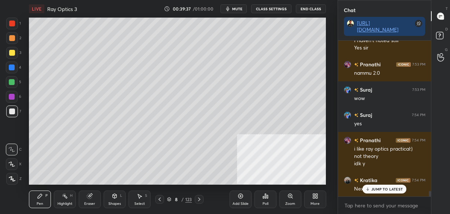
click at [377, 192] on div "JUMP TO LATEST" at bounding box center [384, 188] width 44 height 9
click at [201, 196] on icon at bounding box center [199, 199] width 6 height 6
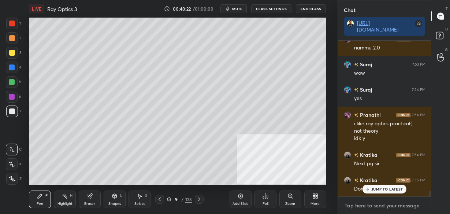
type textarea "x"
click at [365, 204] on textarea at bounding box center [384, 205] width 81 height 12
paste textarea "[URL][DOMAIN_NAME]"
type textarea "[URL][DOMAIN_NAME]"
type textarea "x"
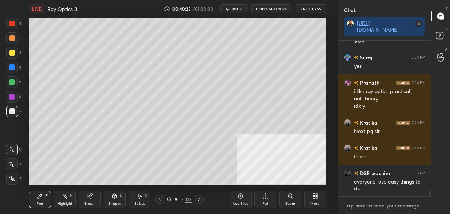
scroll to position [4362, 0]
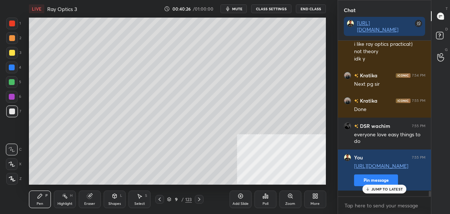
click at [319, 202] on div "More" at bounding box center [315, 199] width 22 height 18
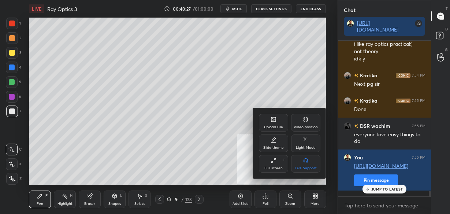
click at [281, 127] on div "Upload File" at bounding box center [273, 127] width 19 height 4
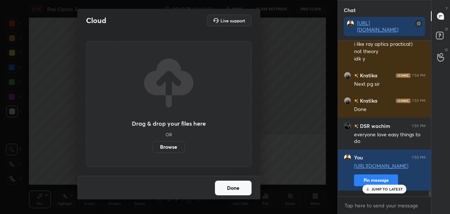
click at [165, 147] on label "Browse" at bounding box center [168, 147] width 33 height 12
click at [152, 147] on input "Browse" at bounding box center [152, 147] width 0 height 12
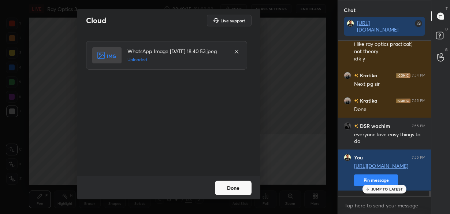
click at [229, 187] on button "Done" at bounding box center [233, 187] width 37 height 15
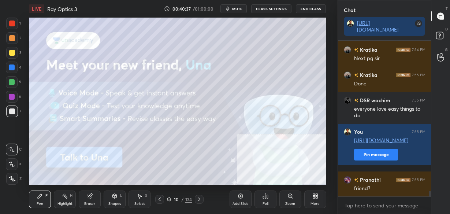
scroll to position [4413, 0]
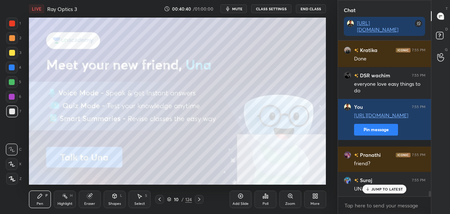
click at [13, 24] on div at bounding box center [12, 23] width 6 height 6
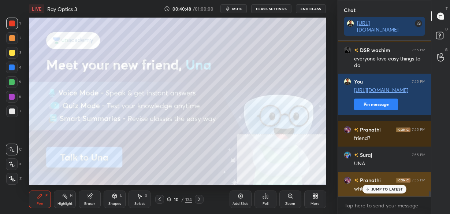
click at [373, 189] on p "JUMP TO LATEST" at bounding box center [386, 189] width 31 height 4
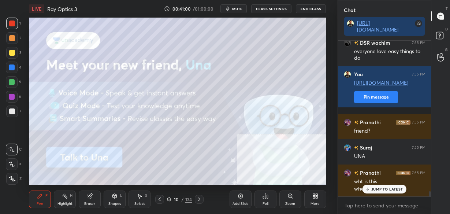
scroll to position [4470, 0]
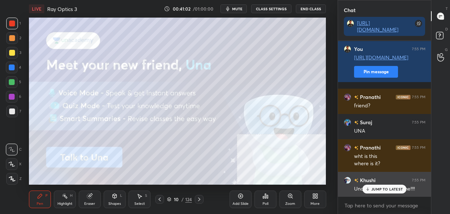
click at [390, 190] on p "JUMP TO LATEST" at bounding box center [386, 189] width 31 height 4
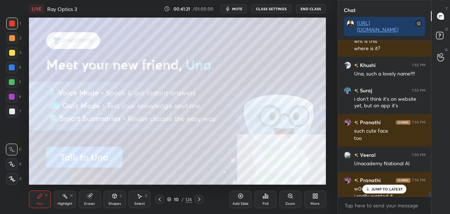
scroll to position [4593, 0]
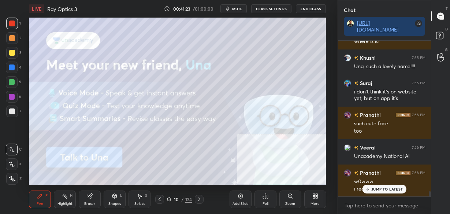
click at [374, 191] on div "JUMP TO LATEST" at bounding box center [384, 188] width 44 height 9
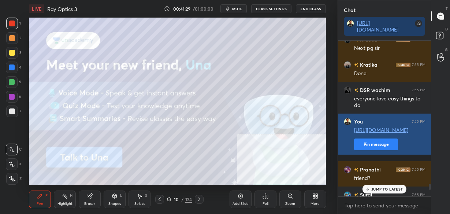
scroll to position [4398, 0]
click at [372, 148] on button "Pin message" at bounding box center [376, 145] width 44 height 12
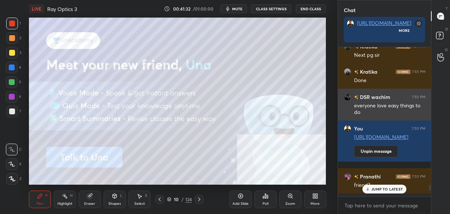
scroll to position [171, 91]
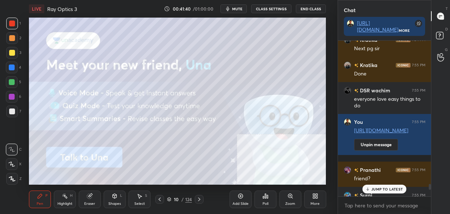
click at [379, 190] on p "JUMP TO LATEST" at bounding box center [386, 189] width 31 height 4
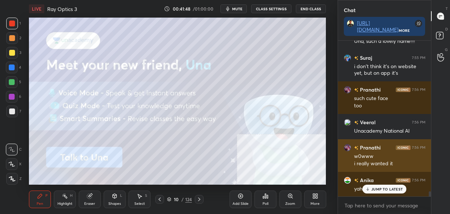
scroll to position [4643, 0]
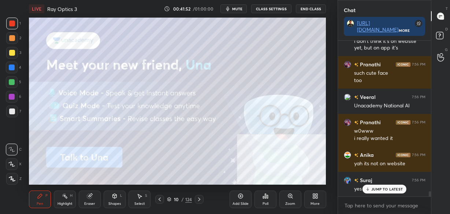
click at [379, 193] on div "JUMP TO LATEST" at bounding box center [384, 188] width 44 height 9
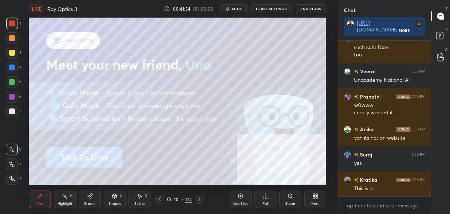
click at [239, 196] on icon at bounding box center [240, 196] width 6 height 6
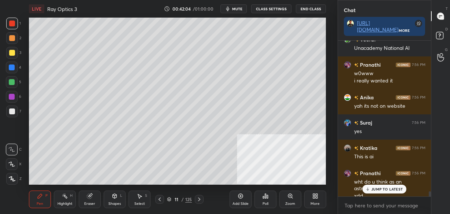
scroll to position [4707, 0]
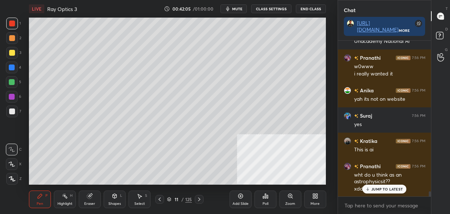
click at [390, 190] on p "JUMP TO LATEST" at bounding box center [386, 189] width 31 height 4
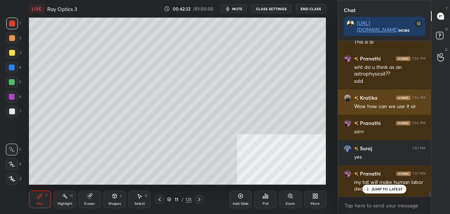
scroll to position [4840, 0]
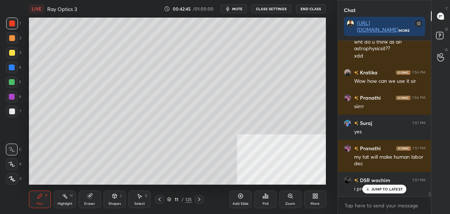
click at [383, 190] on p "JUMP TO LATEST" at bounding box center [386, 189] width 31 height 4
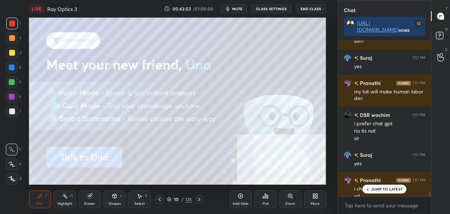
scroll to position [4913, 0]
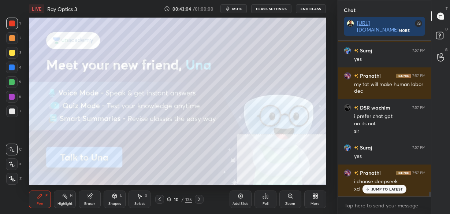
click at [378, 191] on div "JUMP TO LATEST" at bounding box center [384, 188] width 44 height 9
click at [198, 201] on icon at bounding box center [199, 199] width 6 height 6
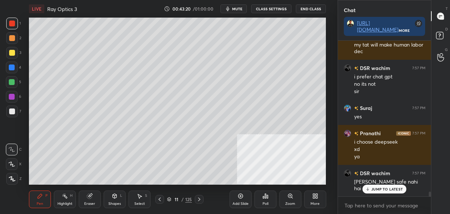
scroll to position [5028, 0]
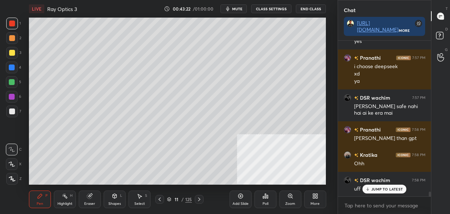
click at [368, 193] on div "JUMP TO LATEST" at bounding box center [384, 188] width 44 height 9
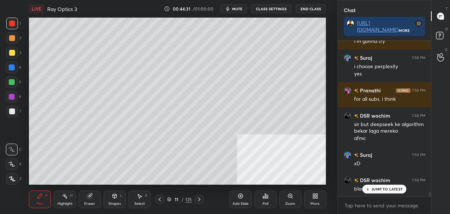
scroll to position [5226, 0]
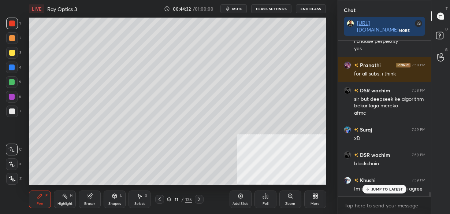
click at [389, 190] on p "JUMP TO LATEST" at bounding box center [386, 189] width 31 height 4
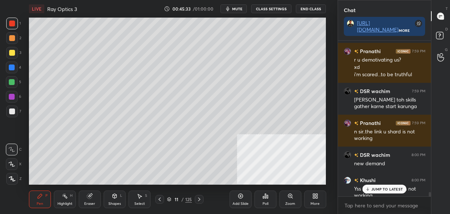
scroll to position [5405, 0]
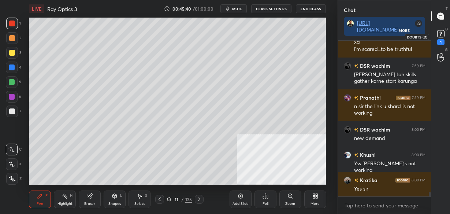
click at [443, 31] on rect at bounding box center [440, 33] width 7 height 7
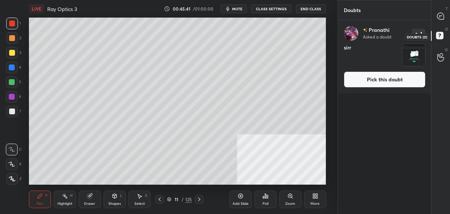
scroll to position [191, 91]
click at [367, 83] on button "Pick this doubt" at bounding box center [385, 79] width 82 height 16
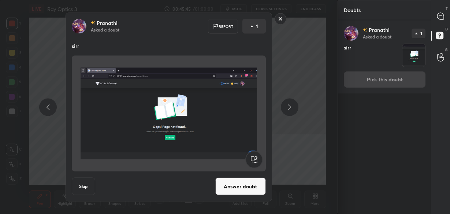
click at [242, 191] on button "Answer doubt" at bounding box center [240, 186] width 50 height 18
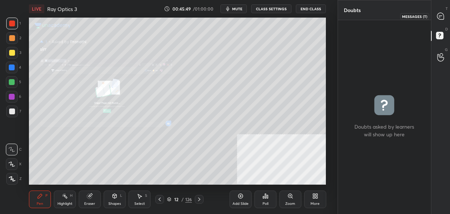
click at [442, 16] on icon at bounding box center [440, 16] width 3 height 0
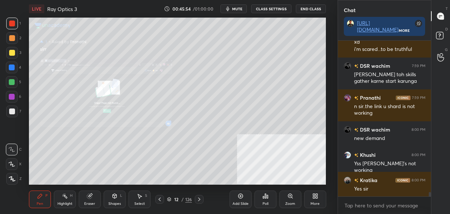
scroll to position [5576, 0]
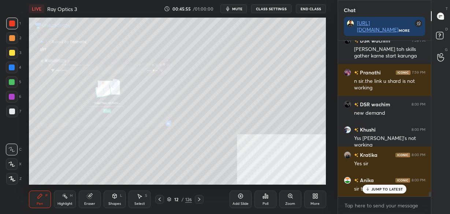
click at [372, 187] on p "JUMP TO LATEST" at bounding box center [386, 189] width 31 height 4
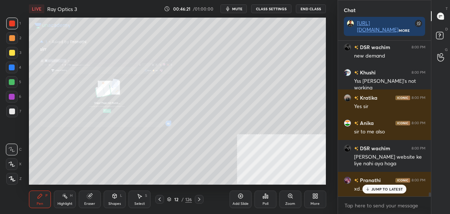
scroll to position [5659, 0]
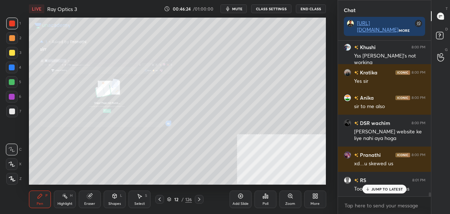
click at [399, 191] on div "JUMP TO LATEST" at bounding box center [384, 188] width 44 height 9
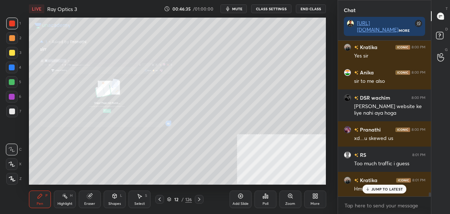
click at [378, 191] on div "JUMP TO LATEST" at bounding box center [384, 188] width 44 height 9
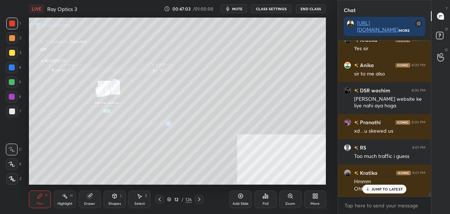
click at [243, 192] on div "Add Slide" at bounding box center [240, 199] width 22 height 18
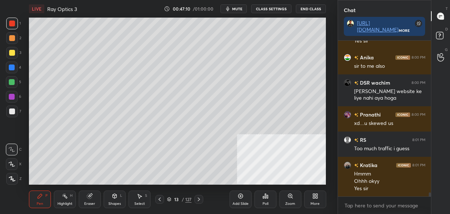
scroll to position [5724, 0]
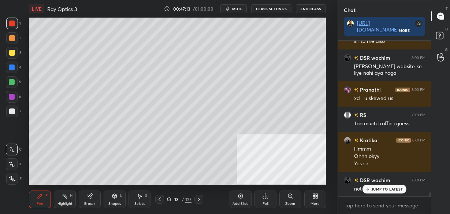
click at [90, 198] on icon at bounding box center [90, 196] width 6 height 6
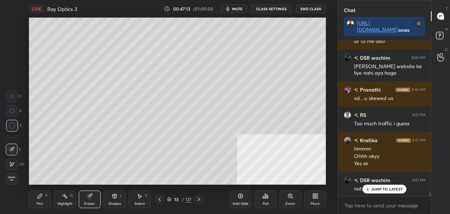
click at [12, 176] on span "Erase all" at bounding box center [11, 178] width 11 height 5
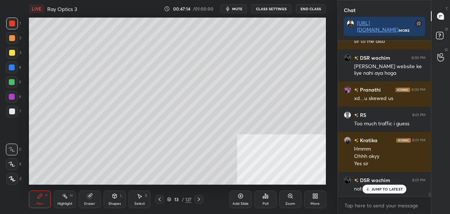
click at [40, 198] on icon at bounding box center [40, 196] width 6 height 6
click at [14, 110] on div at bounding box center [12, 111] width 6 height 6
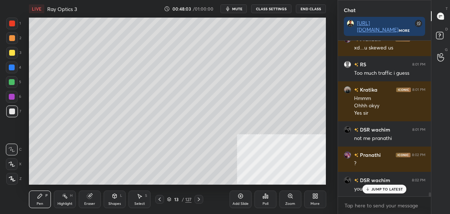
scroll to position [5800, 0]
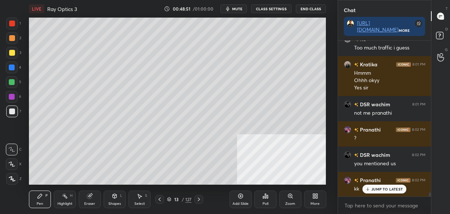
click at [113, 196] on icon at bounding box center [115, 196] width 4 height 4
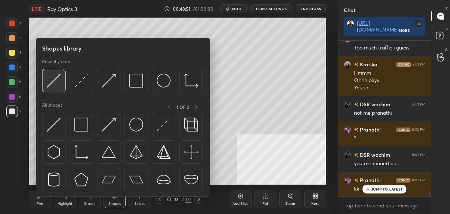
click at [55, 75] on img at bounding box center [54, 81] width 14 height 14
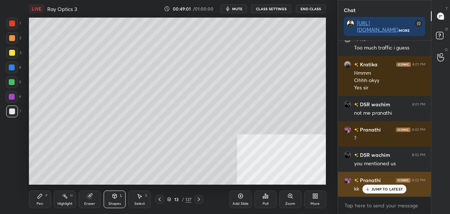
click at [382, 191] on p "JUMP TO LATEST" at bounding box center [386, 189] width 31 height 4
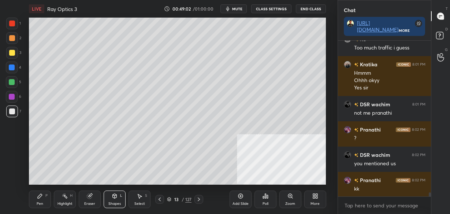
click at [312, 199] on div "More" at bounding box center [315, 199] width 22 height 18
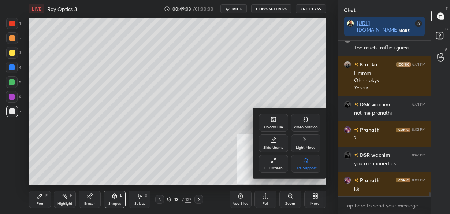
click at [303, 125] on div "Video position" at bounding box center [305, 127] width 24 height 4
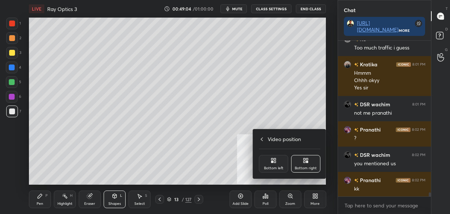
click at [276, 160] on div "Bottom left" at bounding box center [273, 164] width 29 height 18
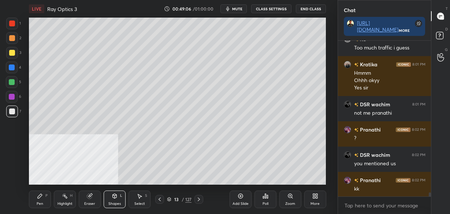
click at [109, 200] on div "Shapes L" at bounding box center [115, 199] width 22 height 18
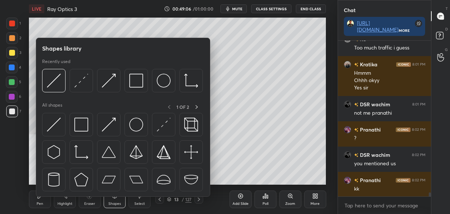
click at [57, 128] on img at bounding box center [54, 124] width 14 height 14
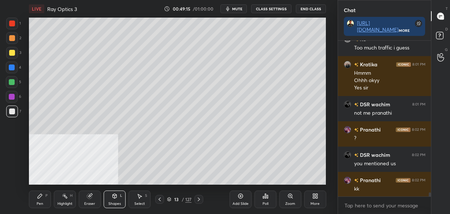
click at [40, 196] on icon at bounding box center [40, 196] width 4 height 4
click at [90, 198] on icon at bounding box center [89, 196] width 5 height 5
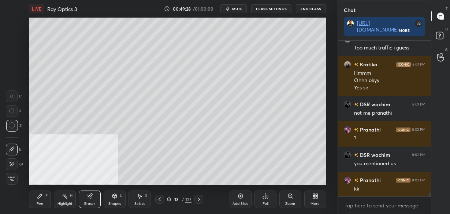
click at [108, 199] on div "Shapes L" at bounding box center [115, 199] width 22 height 18
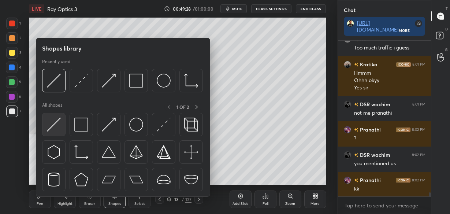
click at [57, 127] on img at bounding box center [54, 124] width 14 height 14
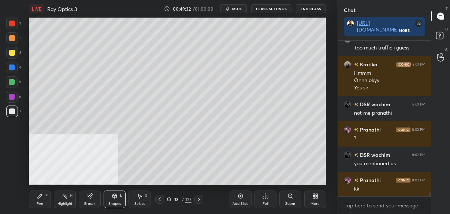
click at [43, 198] on div "Pen P" at bounding box center [40, 199] width 22 height 18
click at [97, 199] on div "Eraser" at bounding box center [90, 199] width 22 height 18
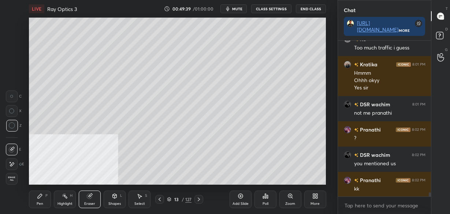
click at [115, 197] on icon at bounding box center [115, 196] width 4 height 4
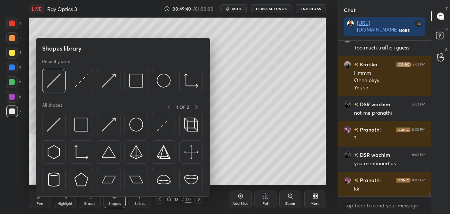
click at [63, 124] on div at bounding box center [53, 124] width 23 height 23
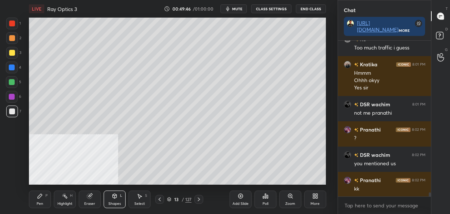
click at [43, 193] on div "Pen P" at bounding box center [40, 199] width 22 height 18
click at [116, 198] on icon at bounding box center [115, 196] width 6 height 6
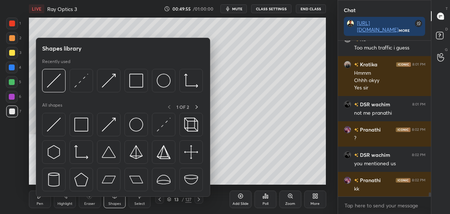
click at [84, 84] on img at bounding box center [81, 81] width 14 height 14
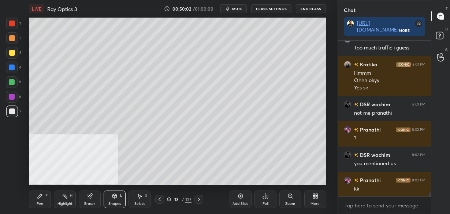
click at [38, 196] on icon at bounding box center [40, 196] width 4 height 4
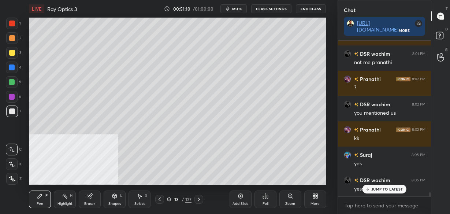
scroll to position [5875, 0]
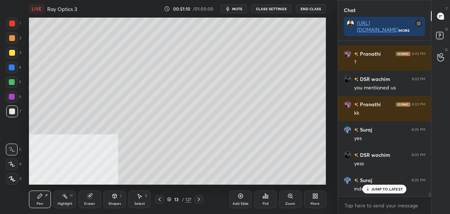
click at [236, 200] on div "Add Slide" at bounding box center [240, 199] width 22 height 18
click at [369, 190] on icon at bounding box center [367, 189] width 5 height 4
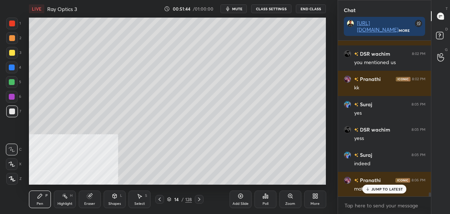
click at [157, 198] on icon at bounding box center [160, 199] width 6 height 6
click at [199, 200] on icon at bounding box center [199, 199] width 2 height 4
click at [157, 198] on icon at bounding box center [160, 199] width 6 height 6
click at [198, 199] on icon at bounding box center [199, 199] width 6 height 6
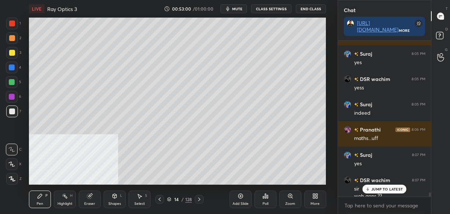
scroll to position [5958, 0]
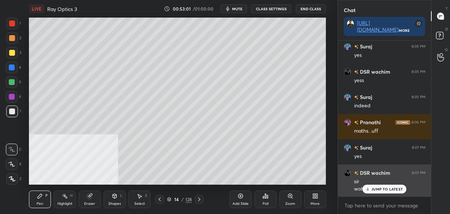
click at [389, 188] on p "JUMP TO LATEST" at bounding box center [386, 189] width 31 height 4
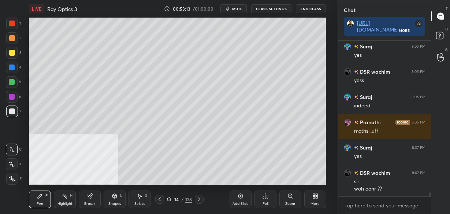
click at [316, 198] on icon at bounding box center [316, 197] width 2 height 2
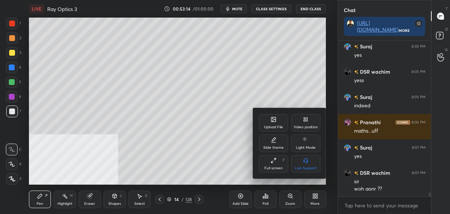
click at [306, 125] on div "Video position" at bounding box center [305, 127] width 24 height 4
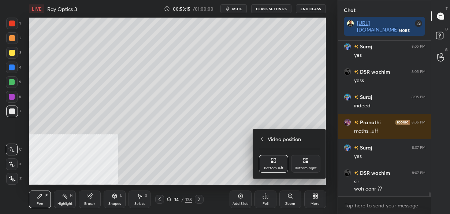
click at [308, 163] on div "Bottom right" at bounding box center [305, 164] width 29 height 18
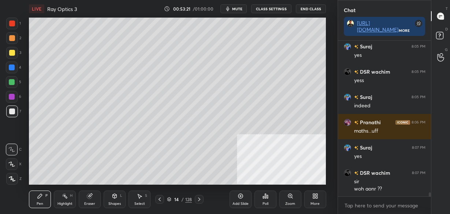
click at [162, 199] on icon at bounding box center [160, 199] width 6 height 6
click at [198, 199] on icon at bounding box center [199, 199] width 6 height 6
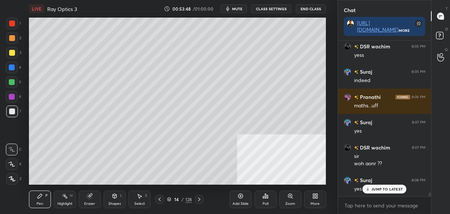
click at [160, 199] on icon at bounding box center [160, 199] width 6 height 6
click at [195, 198] on div at bounding box center [199, 199] width 9 height 9
click at [159, 199] on icon at bounding box center [160, 199] width 6 height 6
click at [199, 200] on icon at bounding box center [199, 199] width 6 height 6
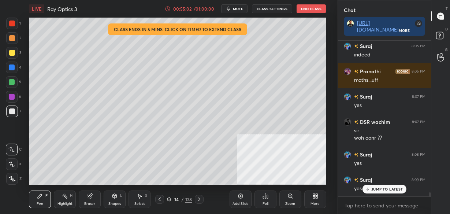
scroll to position [6034, 0]
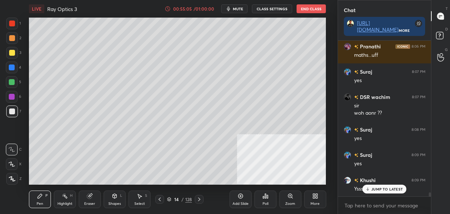
click at [240, 198] on icon at bounding box center [240, 196] width 6 height 6
click at [158, 201] on icon at bounding box center [160, 199] width 6 height 6
click at [200, 201] on icon at bounding box center [199, 199] width 6 height 6
click at [157, 201] on icon at bounding box center [160, 199] width 6 height 6
click at [198, 201] on icon at bounding box center [199, 199] width 2 height 4
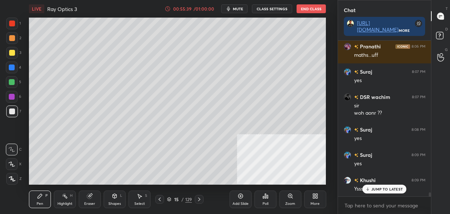
scroll to position [6059, 0]
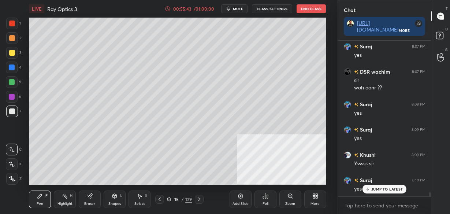
click at [159, 201] on icon at bounding box center [160, 199] width 6 height 6
click at [200, 198] on icon at bounding box center [199, 199] width 6 height 6
click at [158, 200] on icon at bounding box center [160, 199] width 6 height 6
click at [197, 198] on icon at bounding box center [199, 199] width 6 height 6
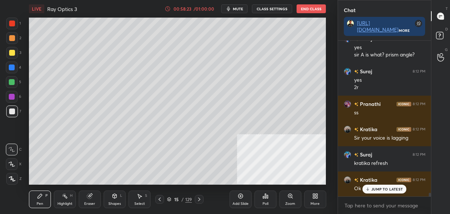
scroll to position [6251, 0]
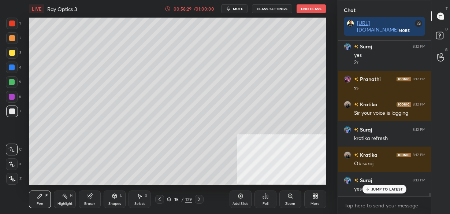
click at [12, 23] on div at bounding box center [12, 23] width 6 height 6
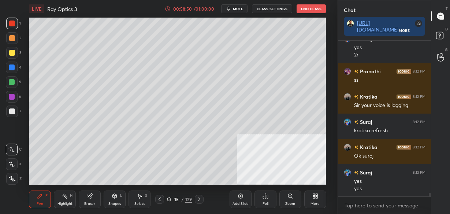
click at [237, 198] on div "Add Slide" at bounding box center [240, 199] width 22 height 18
click at [14, 113] on div at bounding box center [12, 111] width 6 height 6
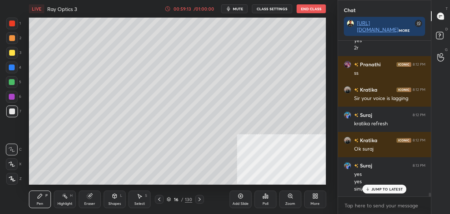
click at [161, 201] on icon at bounding box center [159, 199] width 6 height 6
click at [200, 200] on icon at bounding box center [199, 199] width 6 height 6
click at [158, 201] on icon at bounding box center [159, 199] width 6 height 6
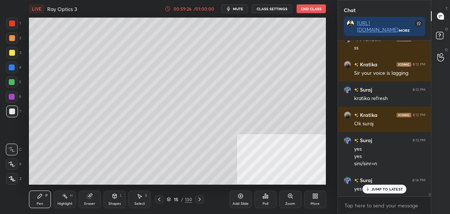
click at [196, 199] on icon at bounding box center [199, 199] width 6 height 6
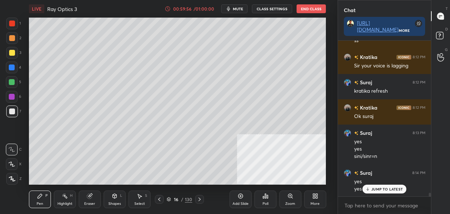
click at [108, 201] on div "Shapes L" at bounding box center [115, 199] width 22 height 18
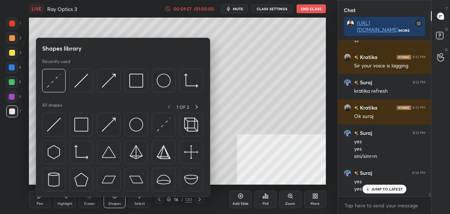
click at [82, 157] on img at bounding box center [81, 152] width 14 height 14
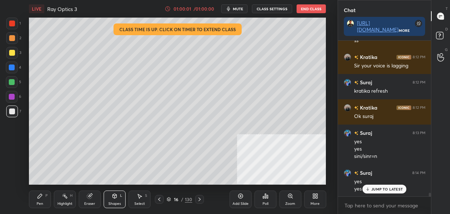
click at [40, 196] on icon at bounding box center [40, 196] width 4 height 4
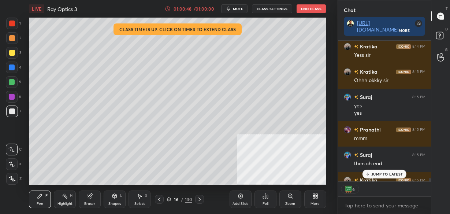
scroll to position [6497, 0]
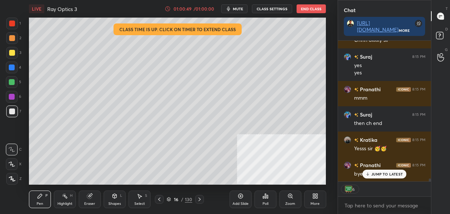
click at [313, 10] on button "End Class" at bounding box center [310, 8] width 29 height 9
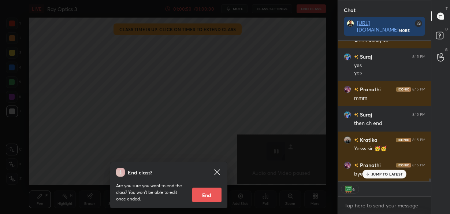
scroll to position [6504, 0]
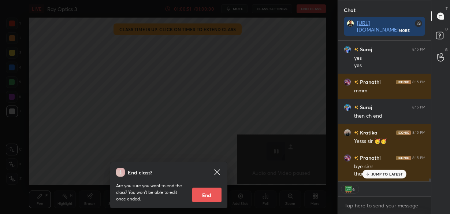
click at [206, 194] on button "End" at bounding box center [206, 194] width 29 height 15
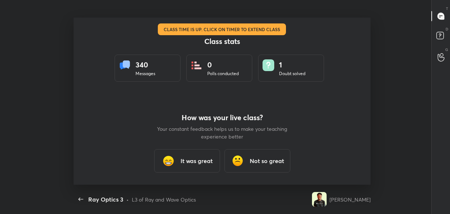
scroll to position [0, 0]
click at [196, 159] on h3 "It was great" at bounding box center [196, 160] width 32 height 9
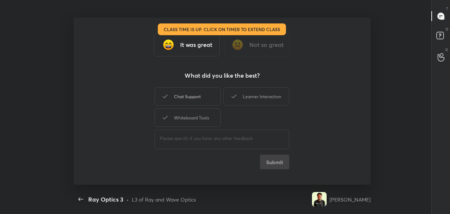
click at [193, 93] on div "Chat Support" at bounding box center [187, 96] width 66 height 18
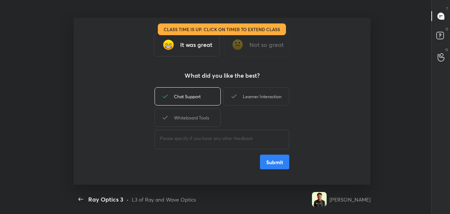
click at [244, 94] on div "Learner Interaction" at bounding box center [256, 96] width 66 height 18
click at [196, 128] on div "​" at bounding box center [221, 138] width 135 height 20
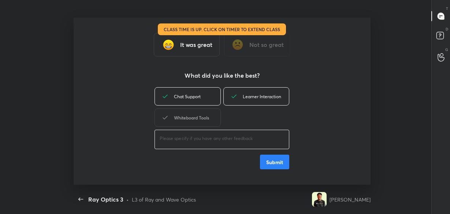
click at [192, 112] on div "Whiteboard Tools" at bounding box center [187, 117] width 66 height 18
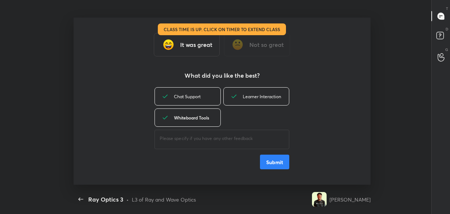
type textarea "x"
click at [276, 162] on button "Submit" at bounding box center [274, 161] width 29 height 15
